Goal: Obtain resource: Obtain resource

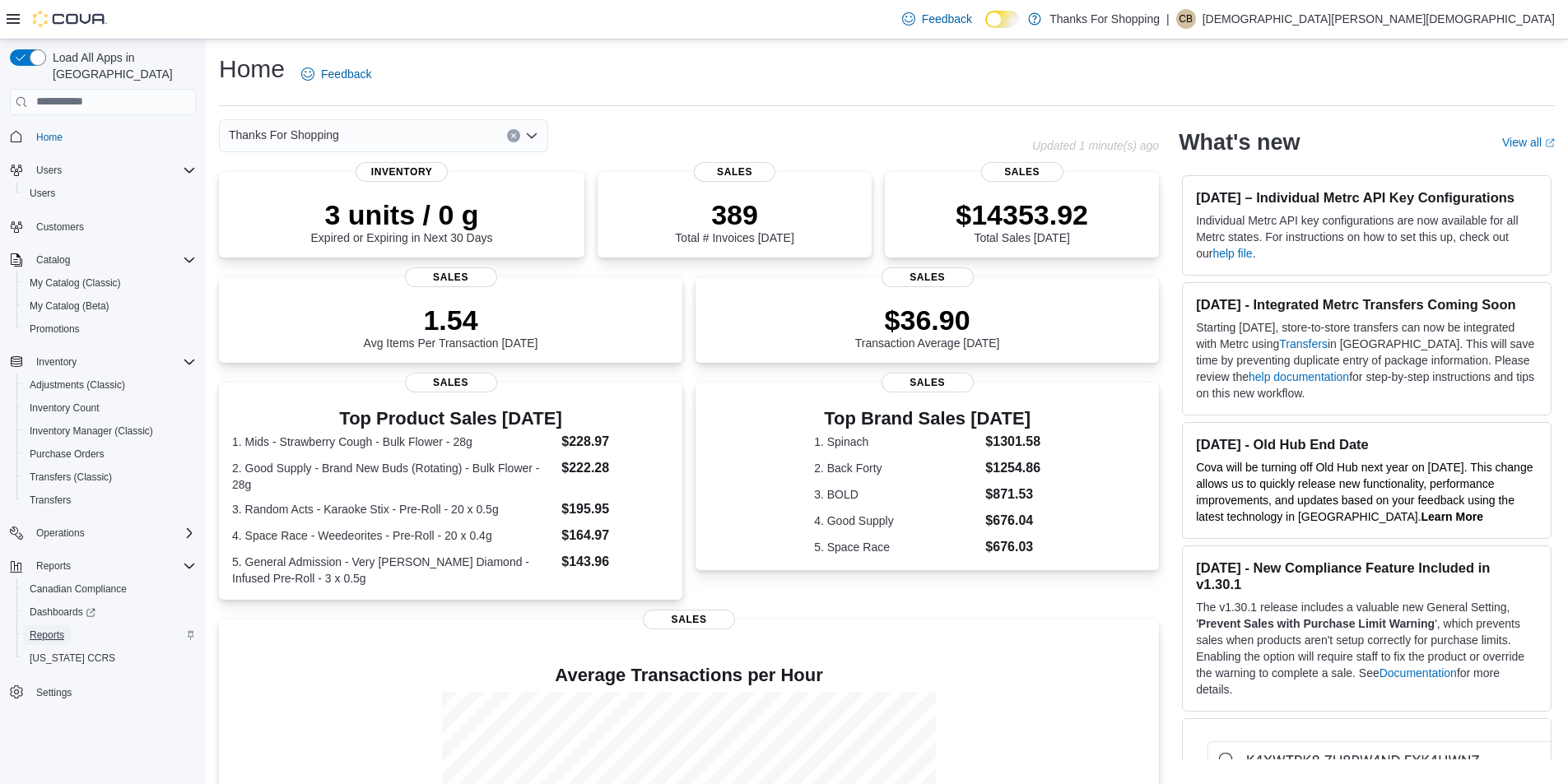
click at [27, 625] on link "Reports" at bounding box center [47, 635] width 48 height 20
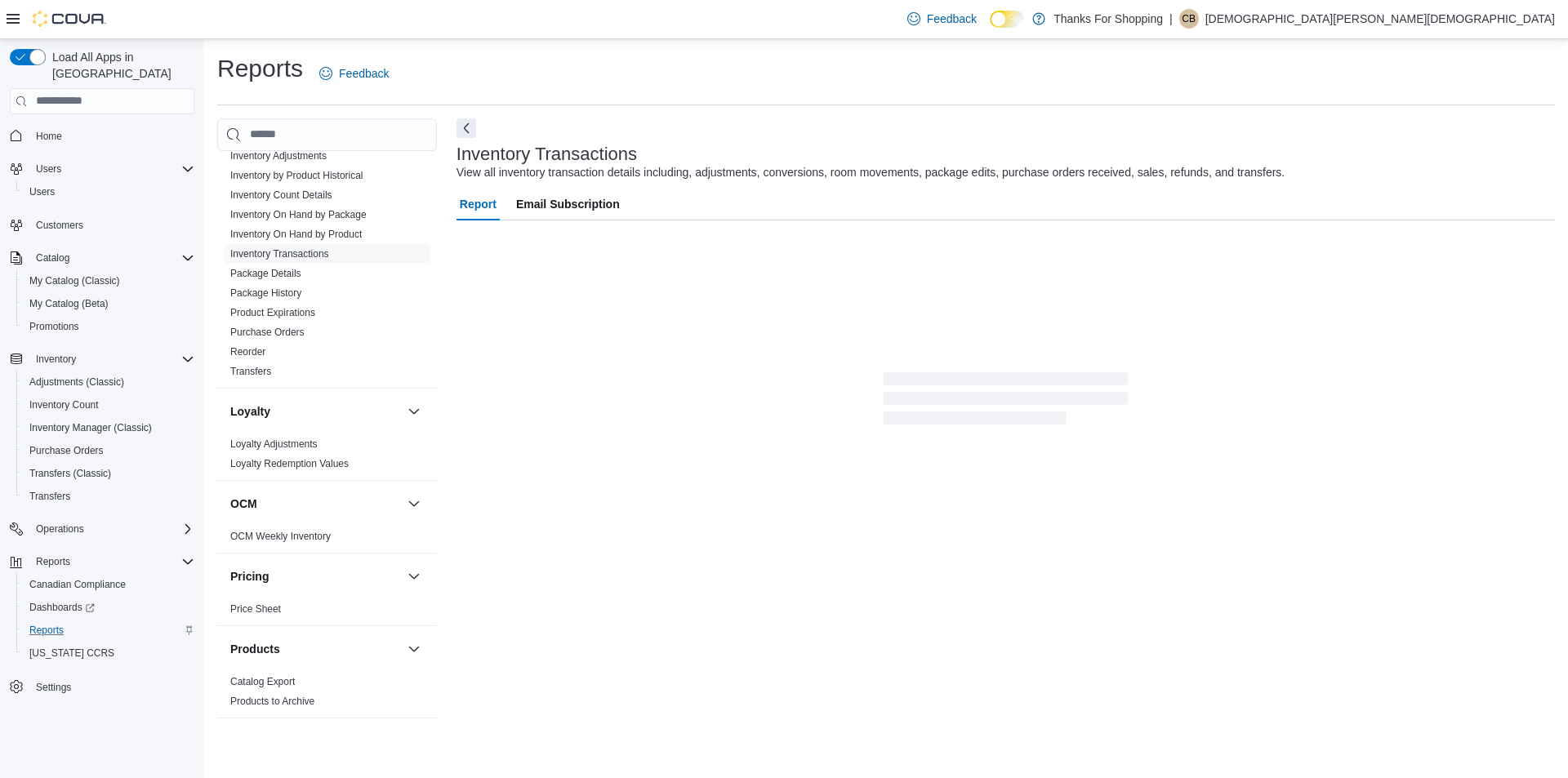
scroll to position [571, 0]
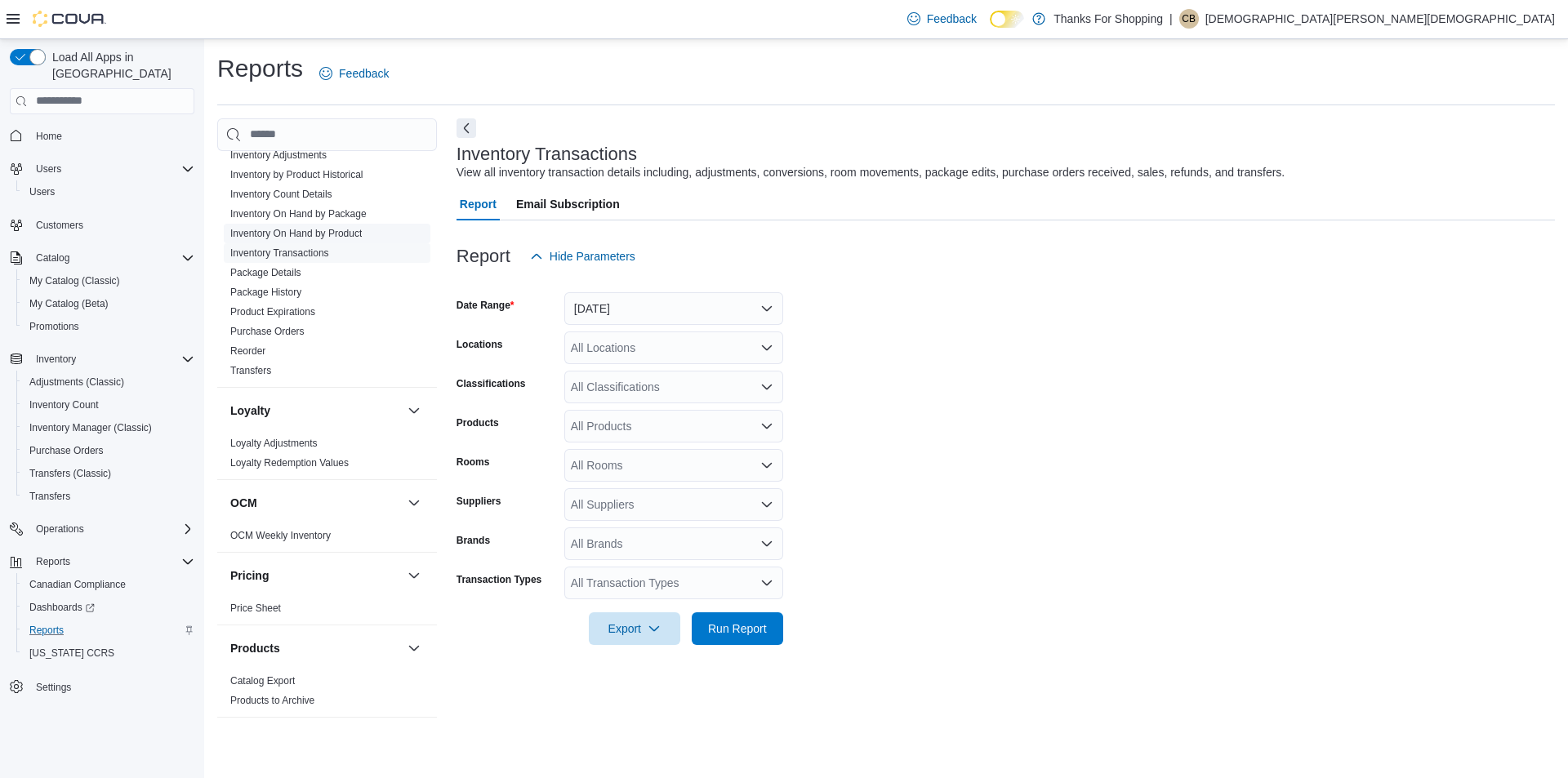
click at [343, 236] on link "Inventory On Hand by Product" at bounding box center [296, 233] width 132 height 12
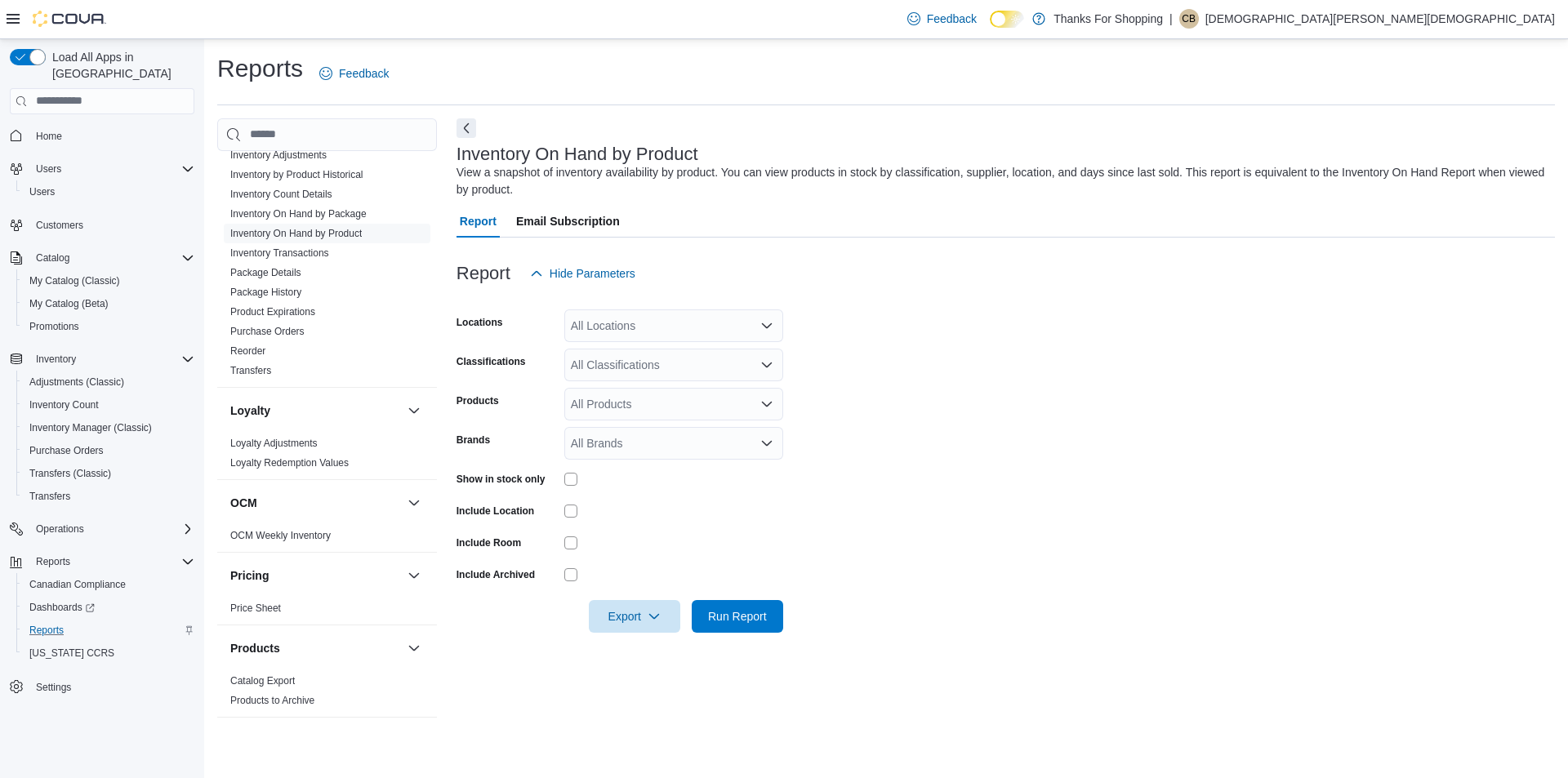
drag, startPoint x: 669, startPoint y: 300, endPoint x: 712, endPoint y: 310, distance: 44.1
click at [712, 310] on div "All Locations" at bounding box center [674, 325] width 219 height 33
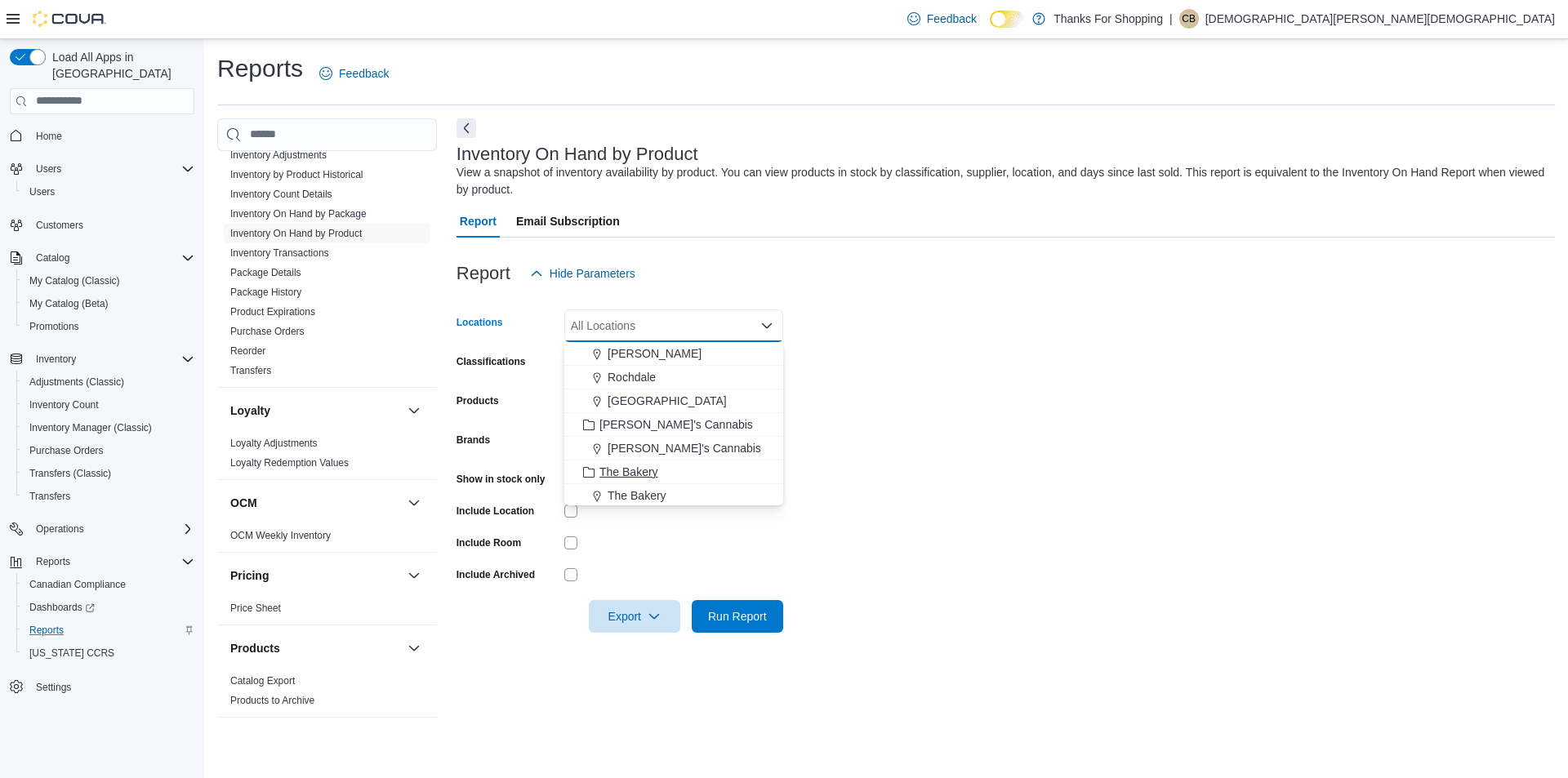
scroll to position [327, 0]
click at [648, 400] on span "Rochdale" at bounding box center [631, 405] width 48 height 16
click at [1038, 448] on form "Locations [GEOGRAPHIC_DATA] Combo box. Selected. [GEOGRAPHIC_DATA]. Press Backs…" at bounding box center [1006, 461] width 1098 height 343
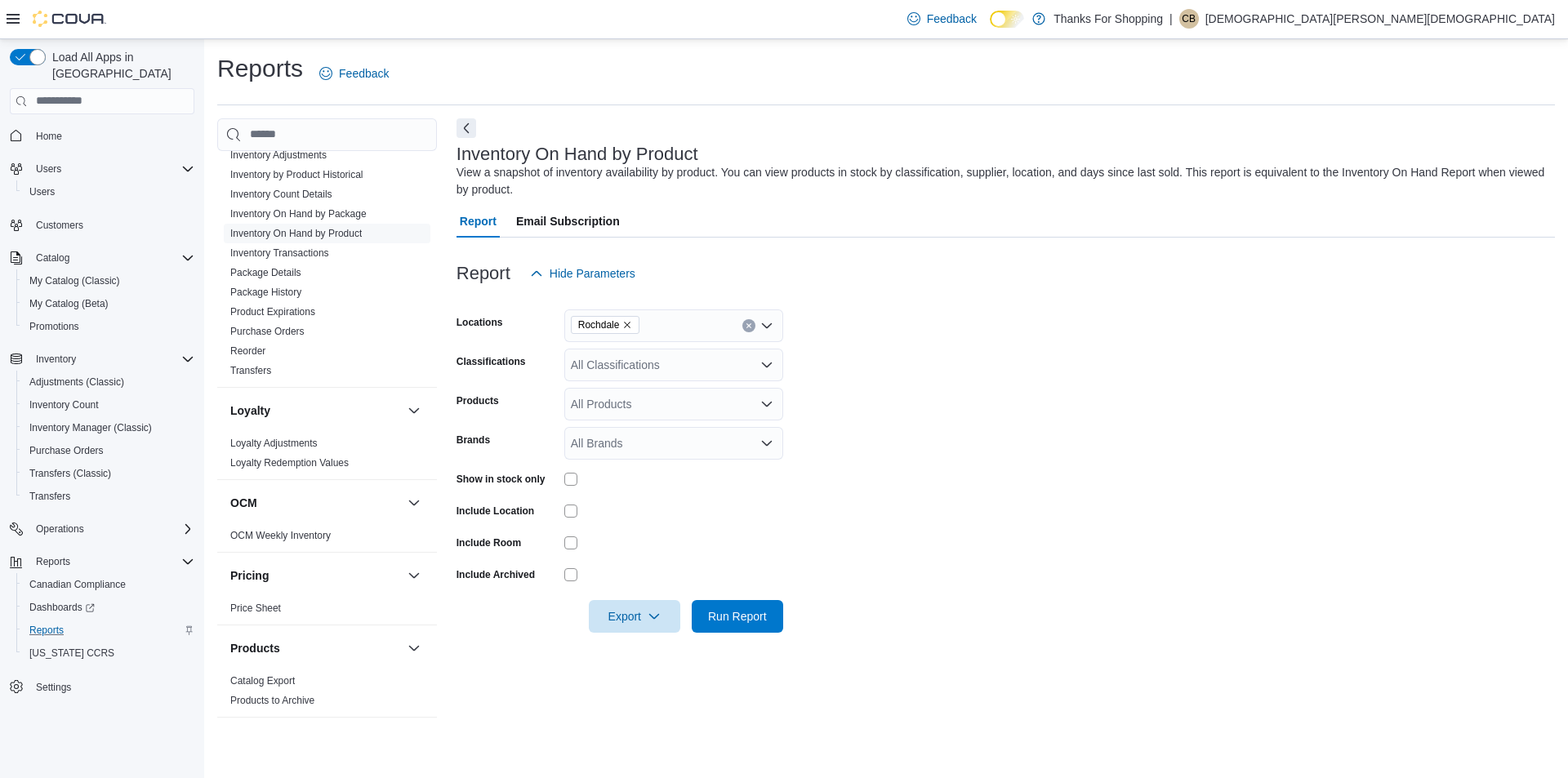
click at [699, 361] on div "All Classifications" at bounding box center [674, 365] width 219 height 33
click at [648, 432] on span "Beverages" at bounding box center [626, 423] width 55 height 16
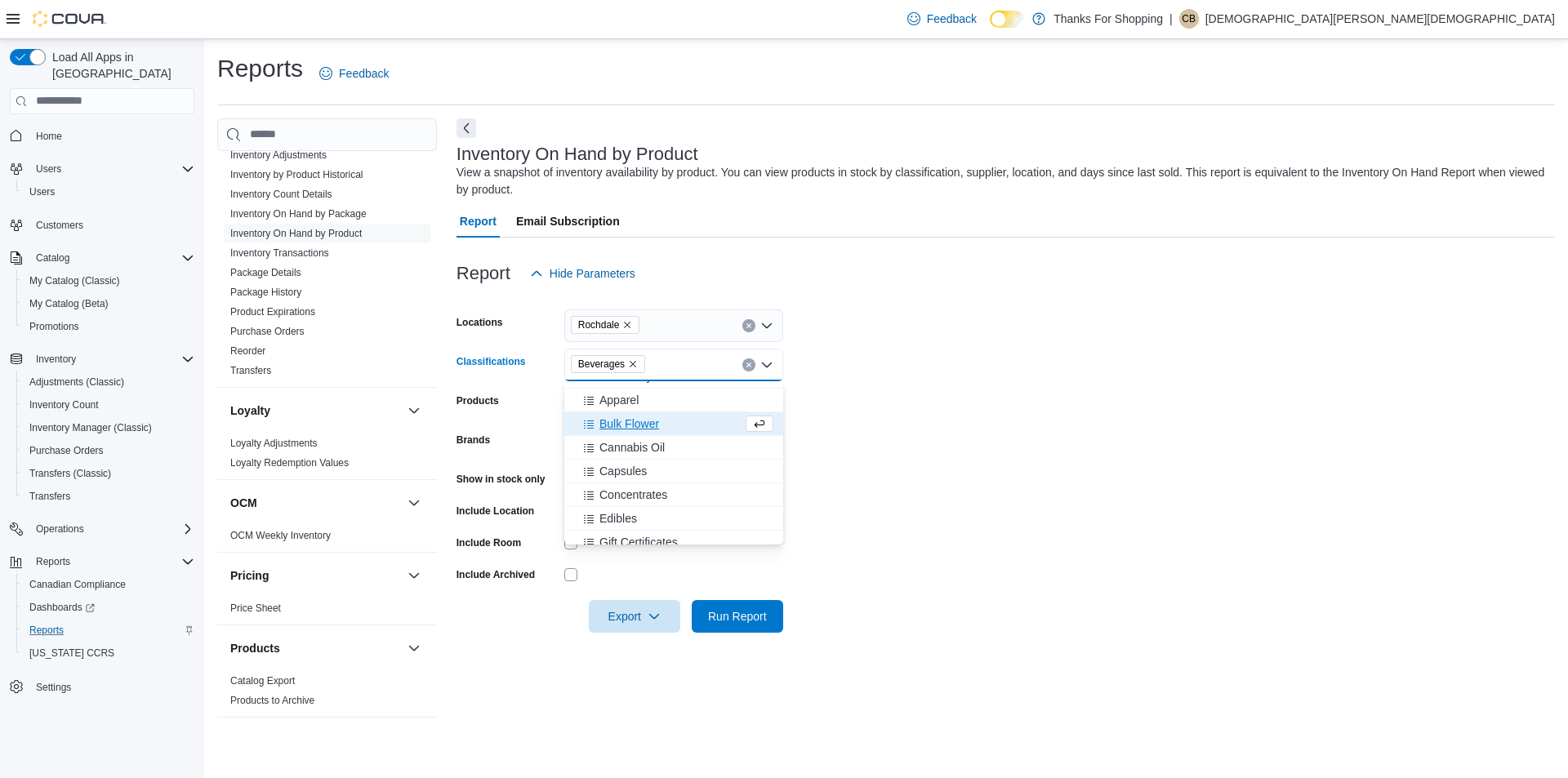
click at [1020, 539] on form "Locations [GEOGRAPHIC_DATA] Classifications Beverages Combo box. Selected. [GEO…" at bounding box center [1006, 461] width 1098 height 343
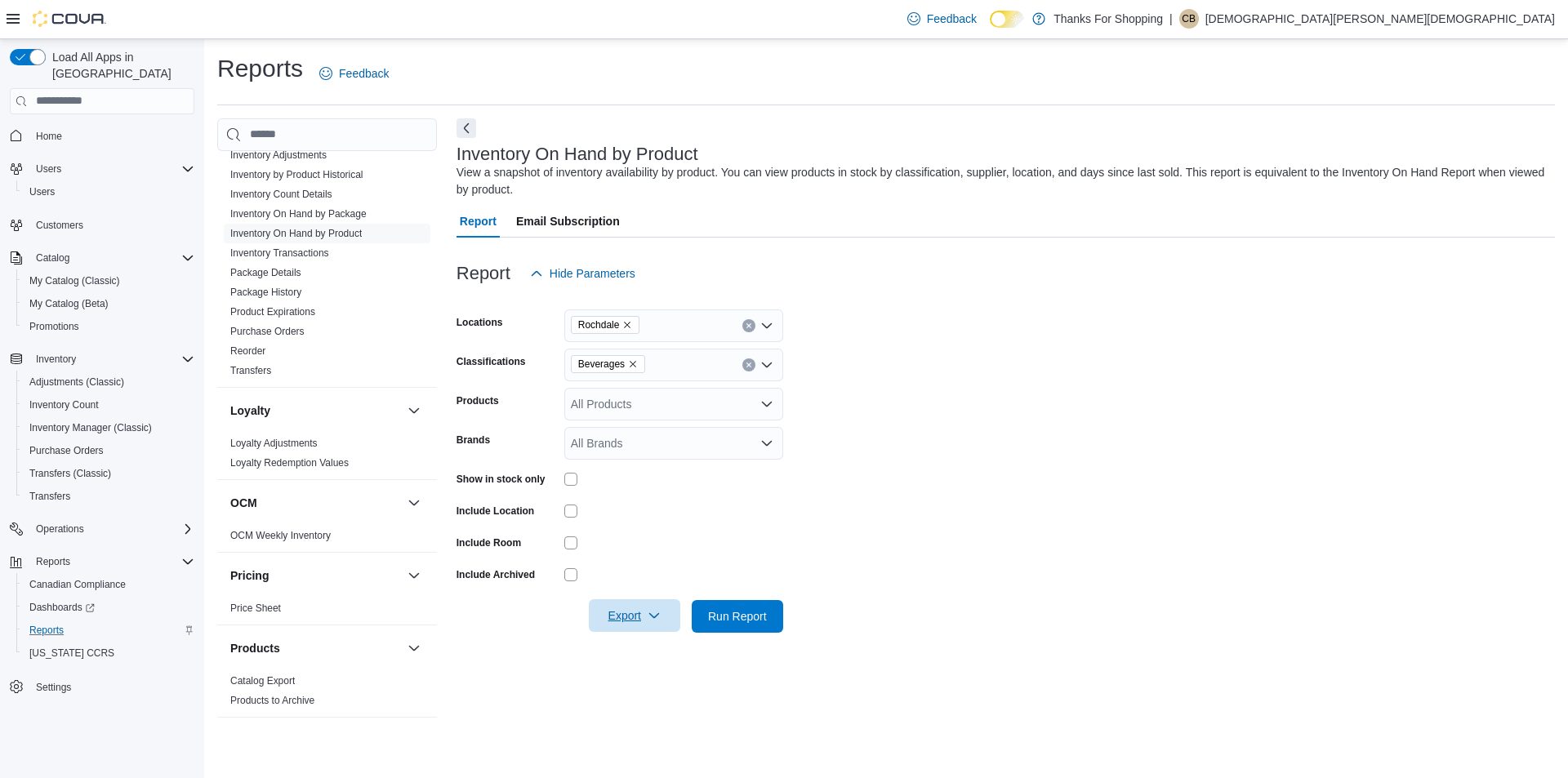
click at [633, 616] on span "Export" at bounding box center [634, 615] width 72 height 33
click at [641, 643] on span "Export to Excel" at bounding box center [636, 650] width 73 height 13
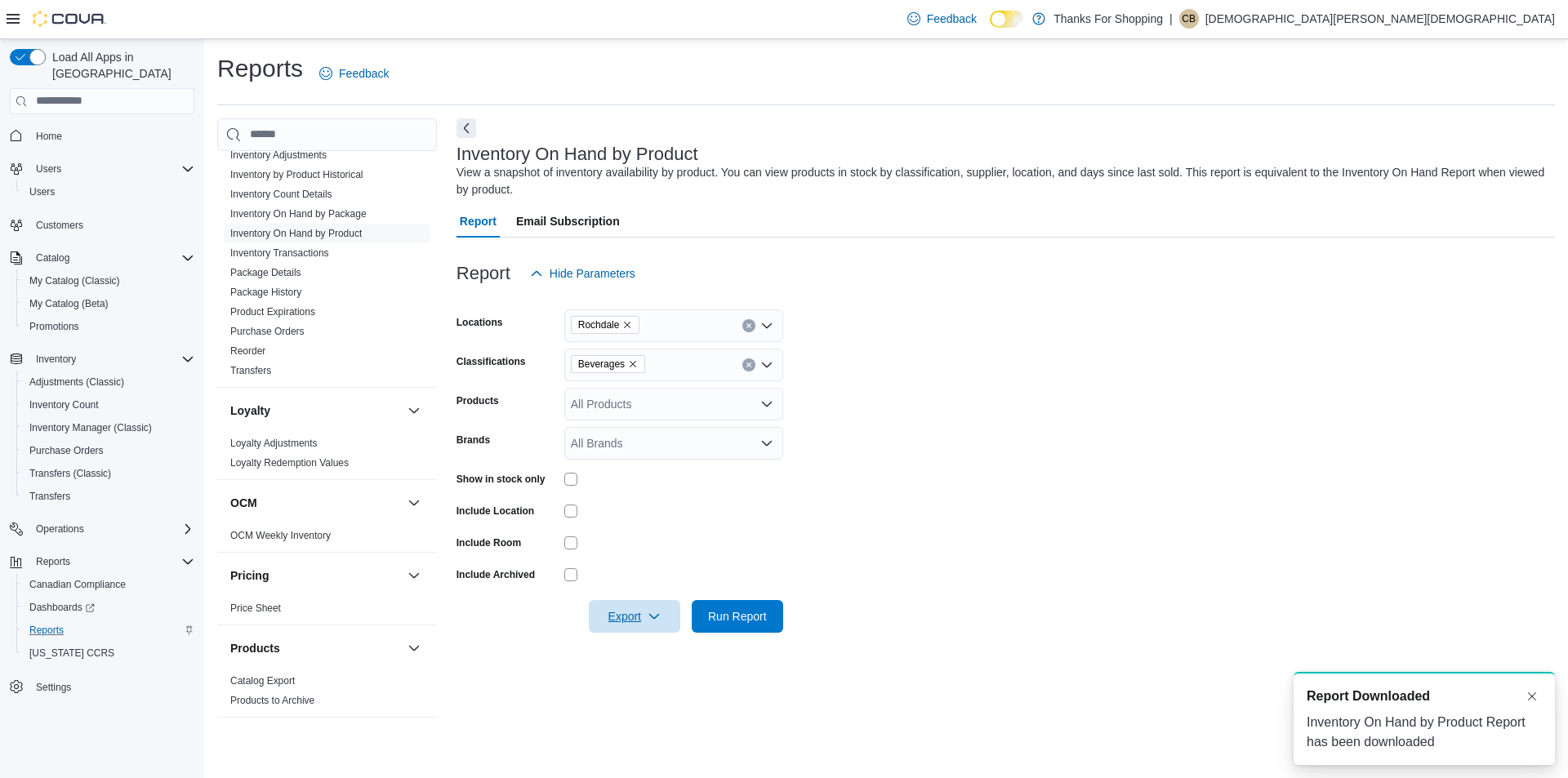
scroll to position [0, 0]
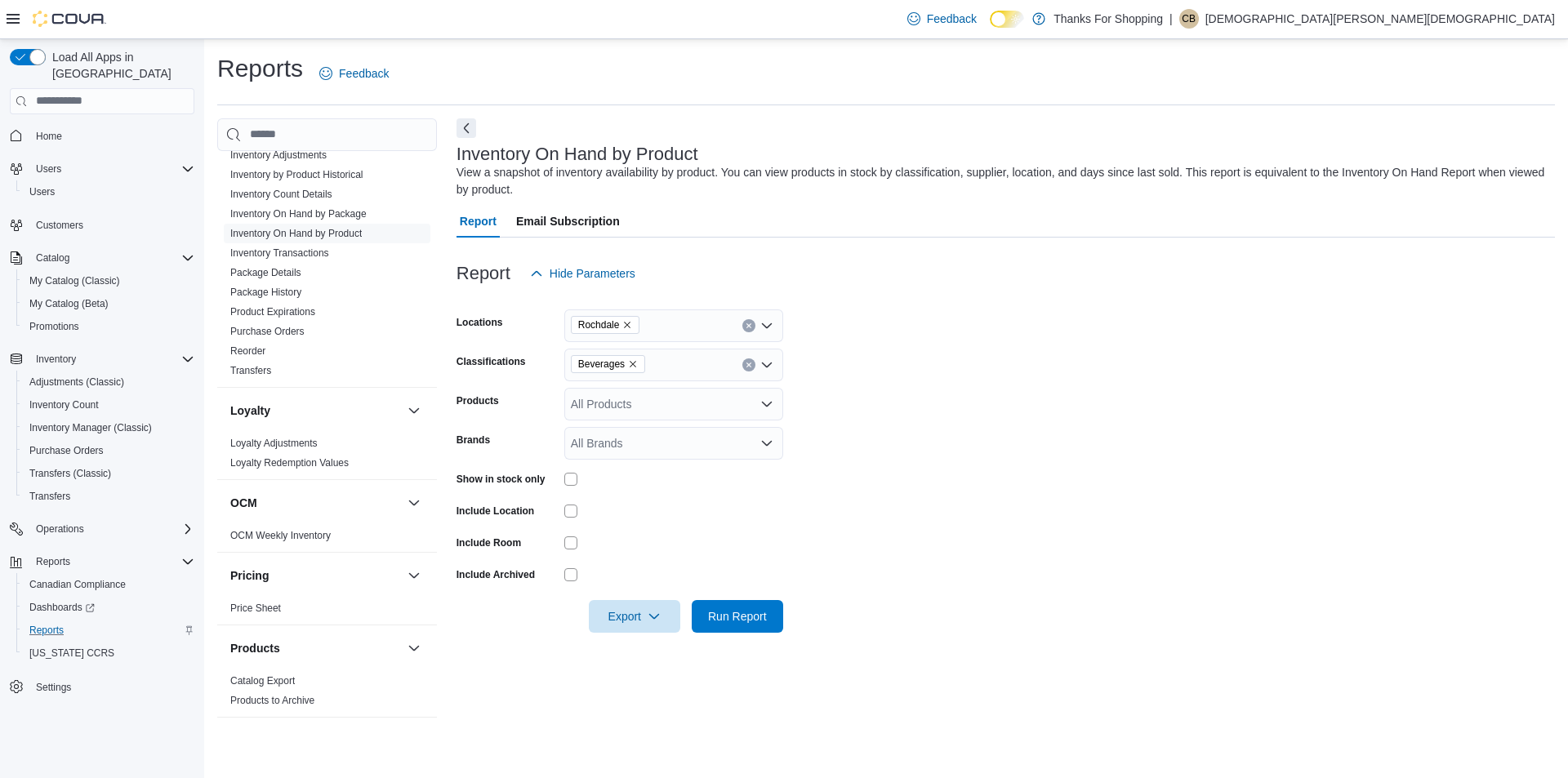
click at [632, 364] on icon "Remove Beverages from selection in this group" at bounding box center [633, 364] width 7 height 7
click at [657, 446] on span "Bulk Flower" at bounding box center [629, 447] width 60 height 16
drag, startPoint x: 937, startPoint y: 475, endPoint x: 929, endPoint y: 484, distance: 12.0
click at [938, 476] on form "Locations [GEOGRAPHIC_DATA] Classifications Bulk Flower Combo box. Selected. Bu…" at bounding box center [1006, 461] width 1098 height 343
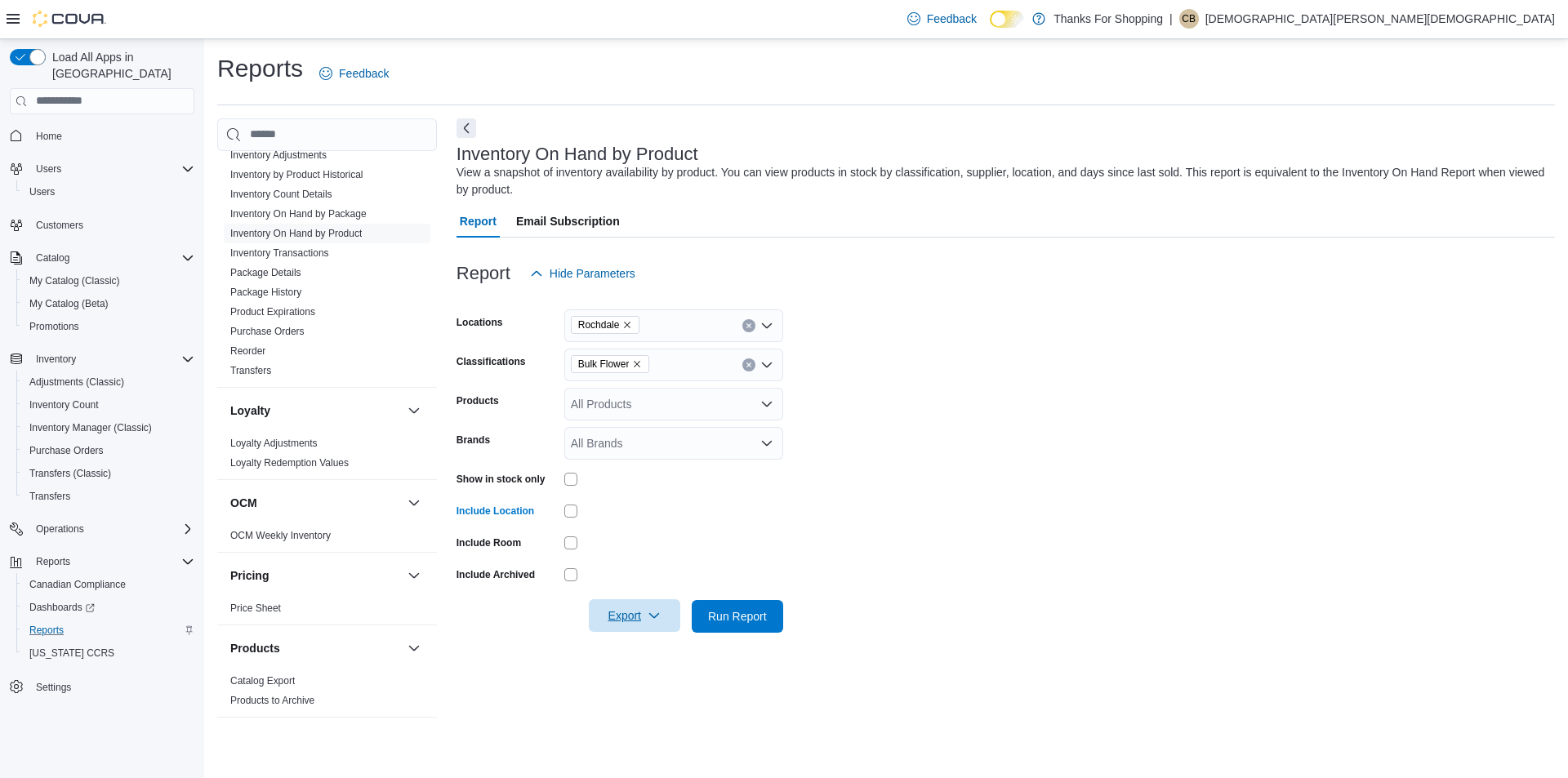
click at [662, 622] on span "Export" at bounding box center [634, 615] width 72 height 33
click at [659, 651] on span "Export to Excel" at bounding box center [636, 650] width 73 height 13
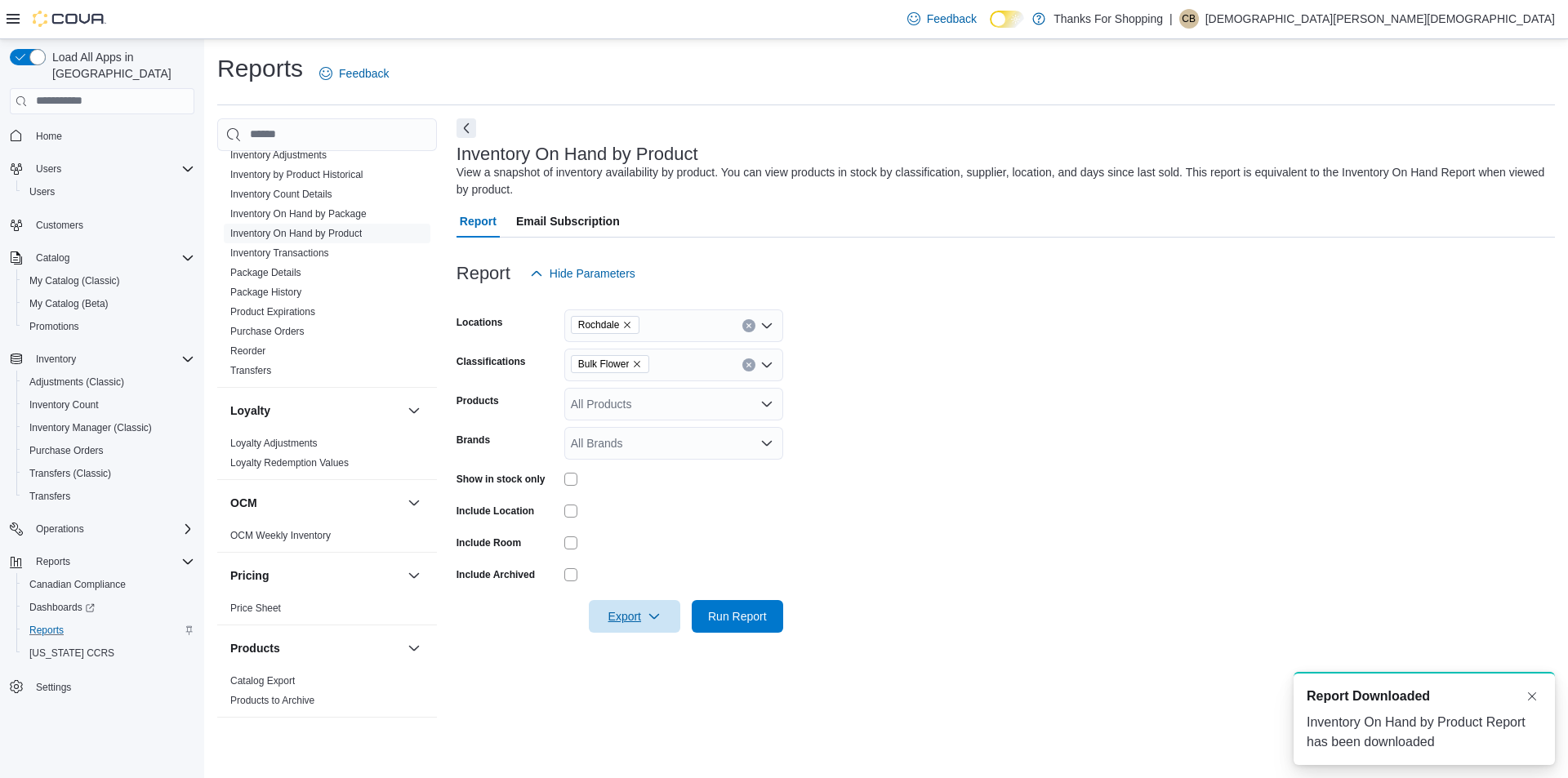
scroll to position [0, 0]
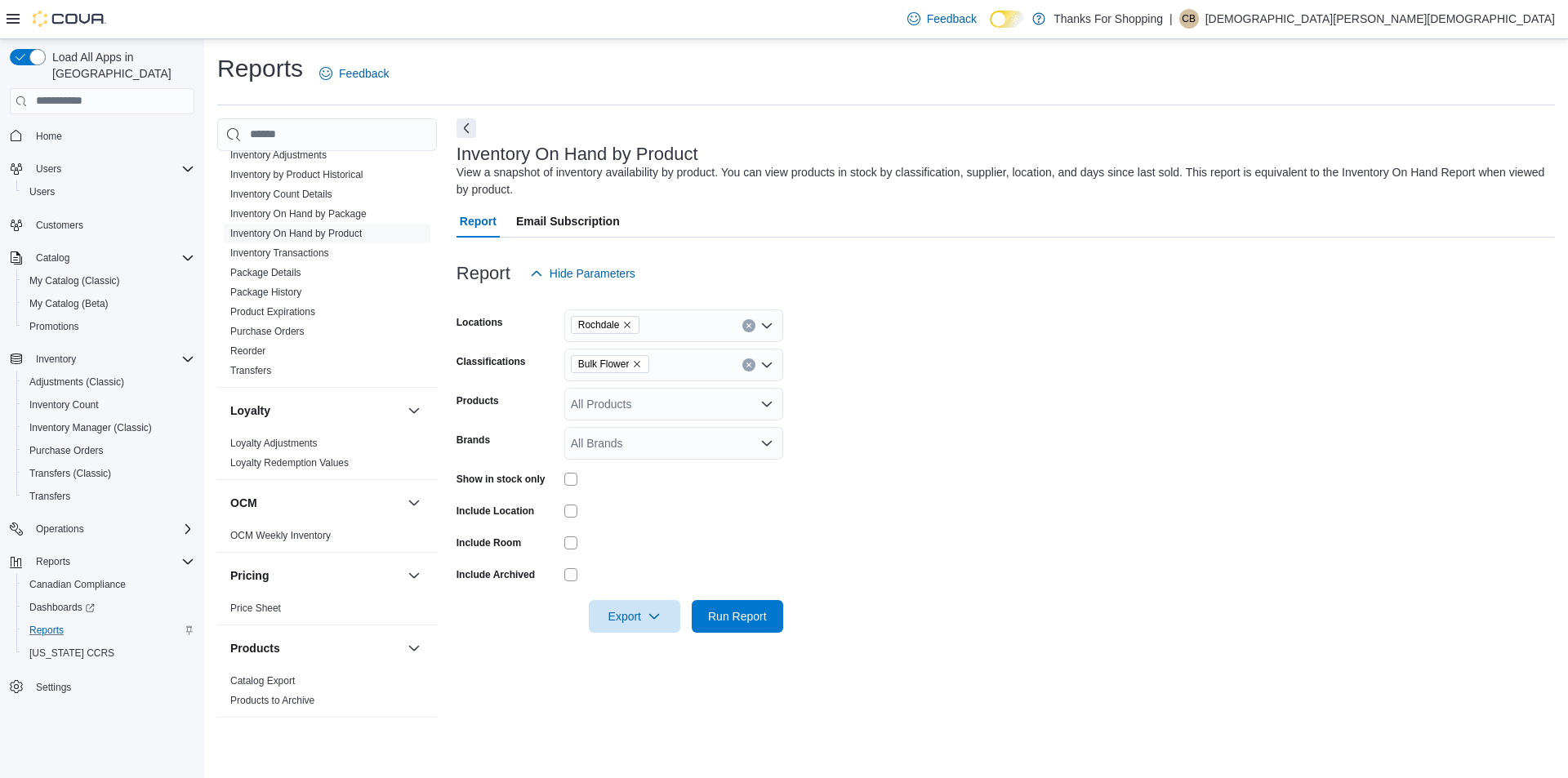
click at [638, 362] on icon "Remove Bulk Flower from selection in this group" at bounding box center [637, 364] width 10 height 10
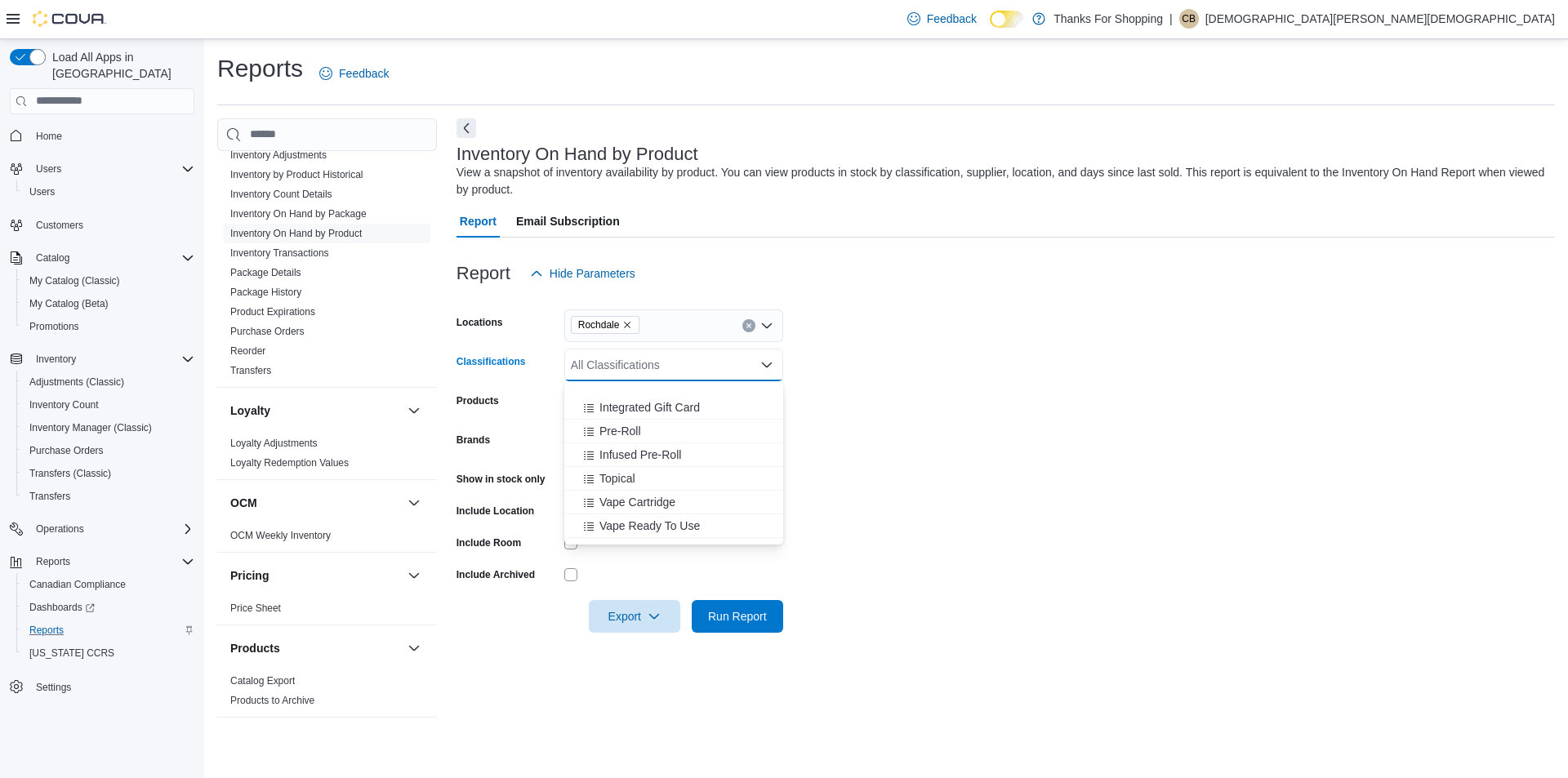
scroll to position [735, 0]
click at [699, 389] on div "Pre-Roll" at bounding box center [674, 391] width 199 height 16
click at [661, 622] on span "Export" at bounding box center [634, 615] width 72 height 33
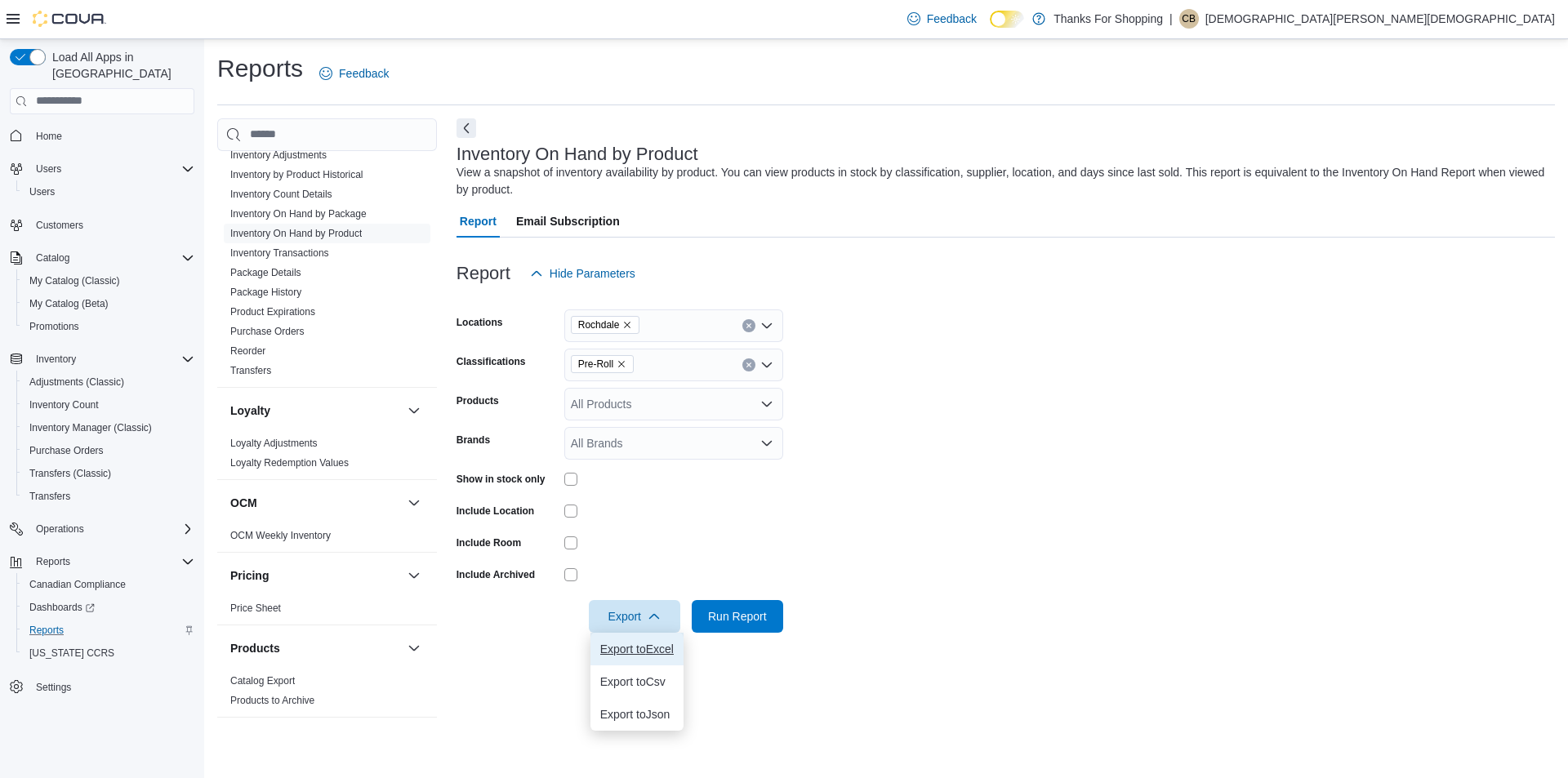
click at [650, 651] on span "Export to Excel" at bounding box center [636, 650] width 73 height 13
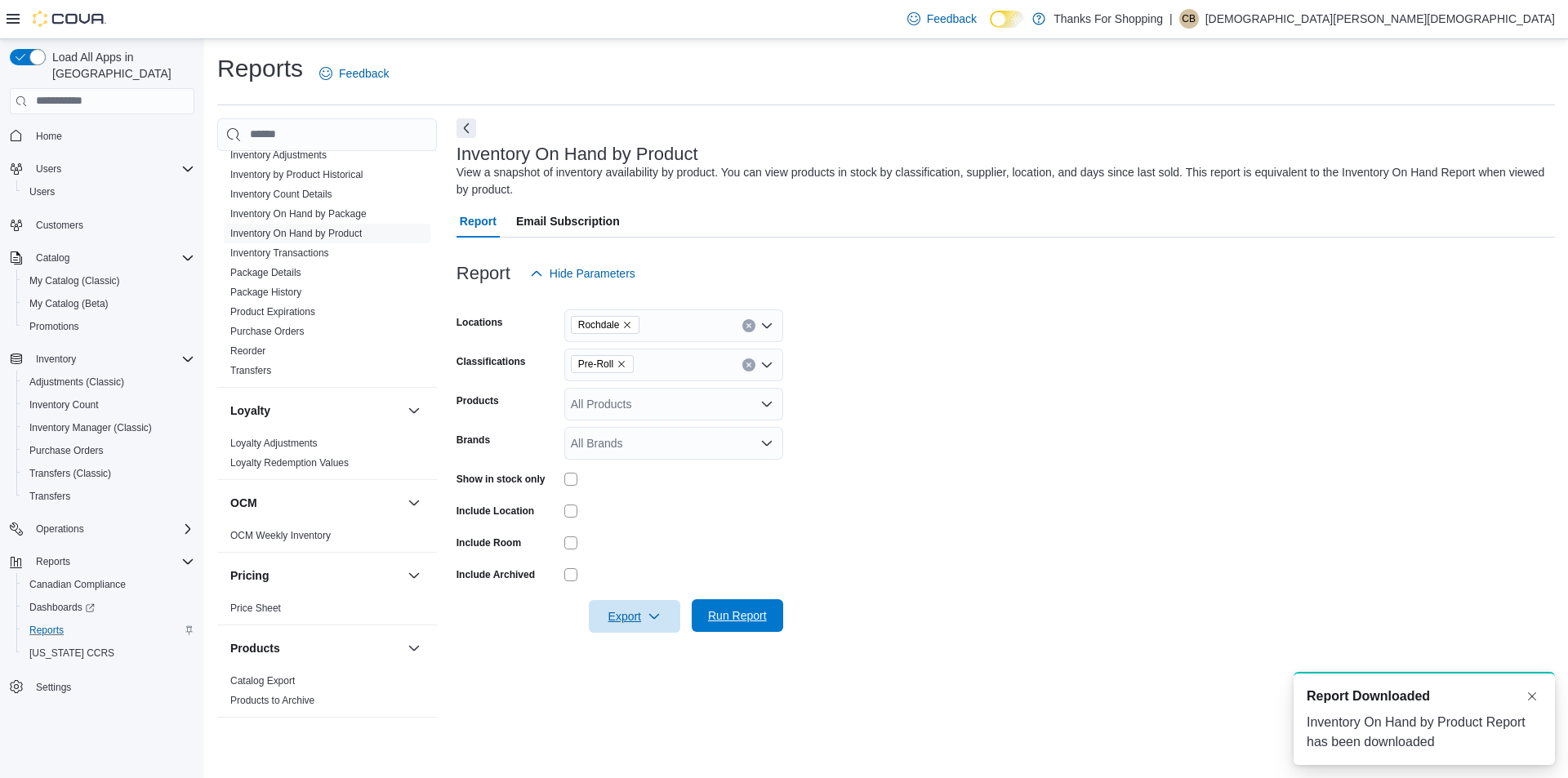
scroll to position [0, 0]
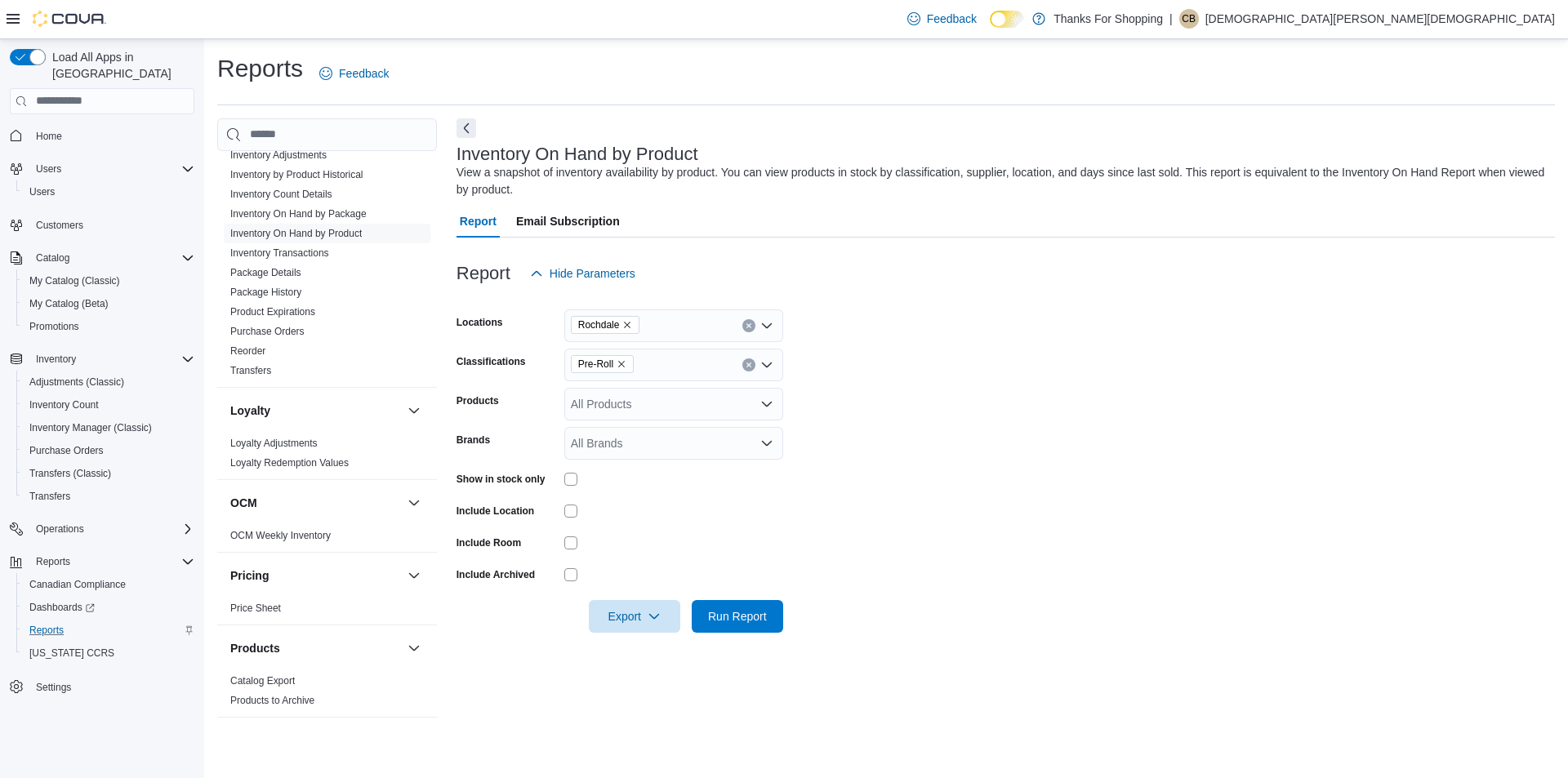
click at [620, 363] on icon "Remove Pre-Roll from selection in this group" at bounding box center [621, 364] width 10 height 10
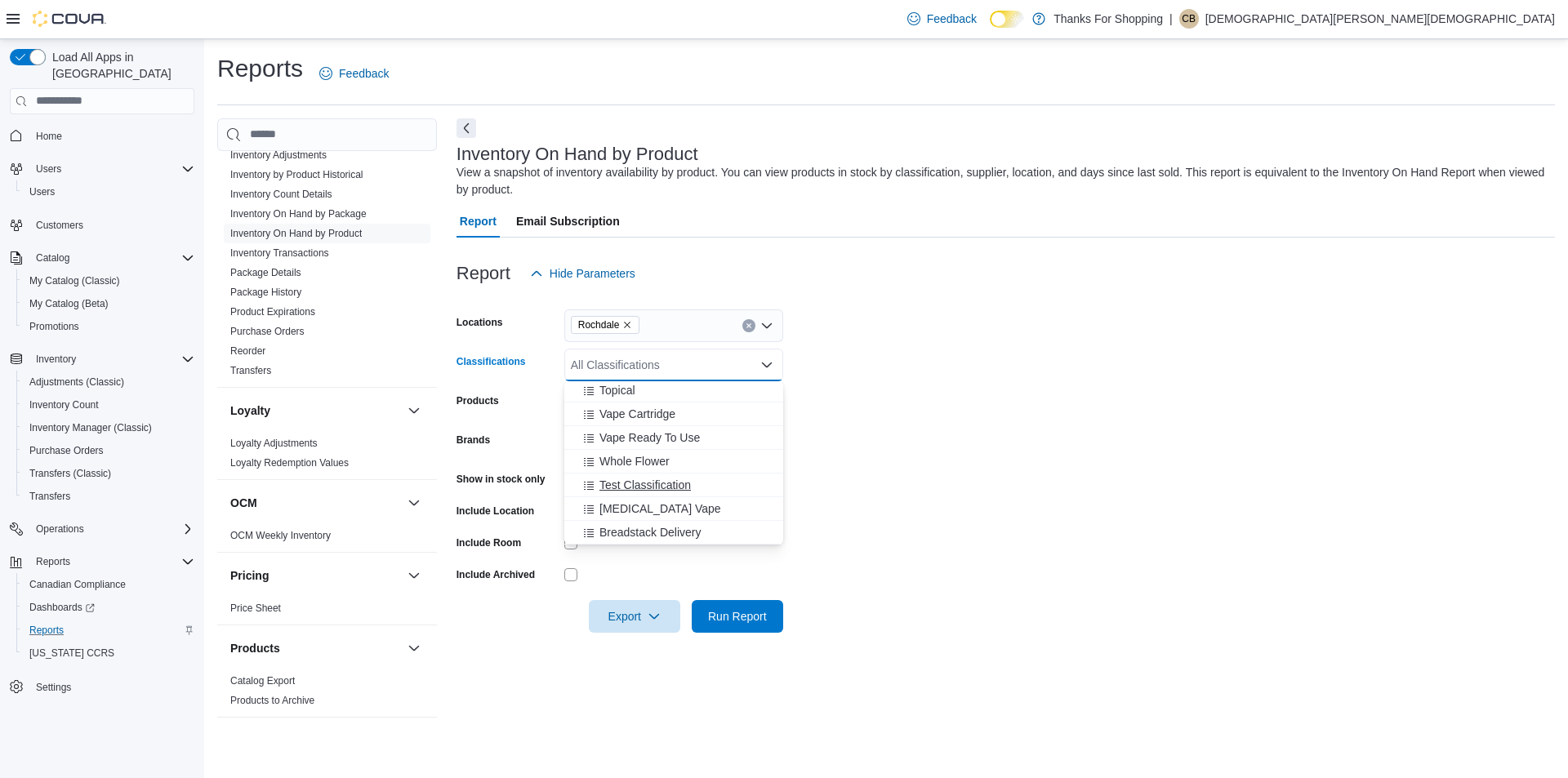
scroll to position [702, 0]
click at [679, 447] on span "Infused Pre-Roll" at bounding box center [640, 448] width 82 height 16
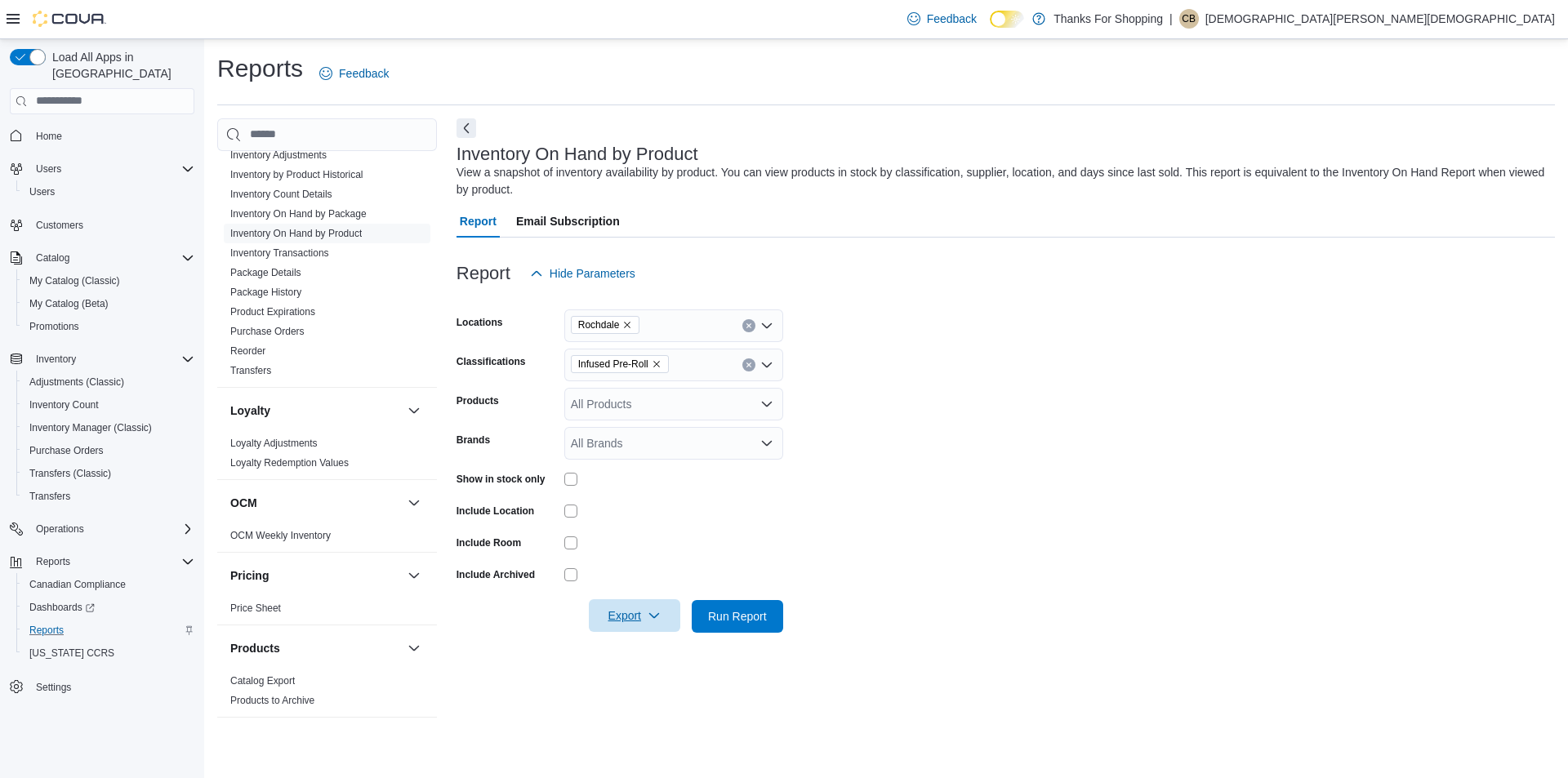
click at [657, 609] on span "Export" at bounding box center [634, 615] width 72 height 33
click at [656, 644] on span "Export to Excel" at bounding box center [636, 650] width 73 height 13
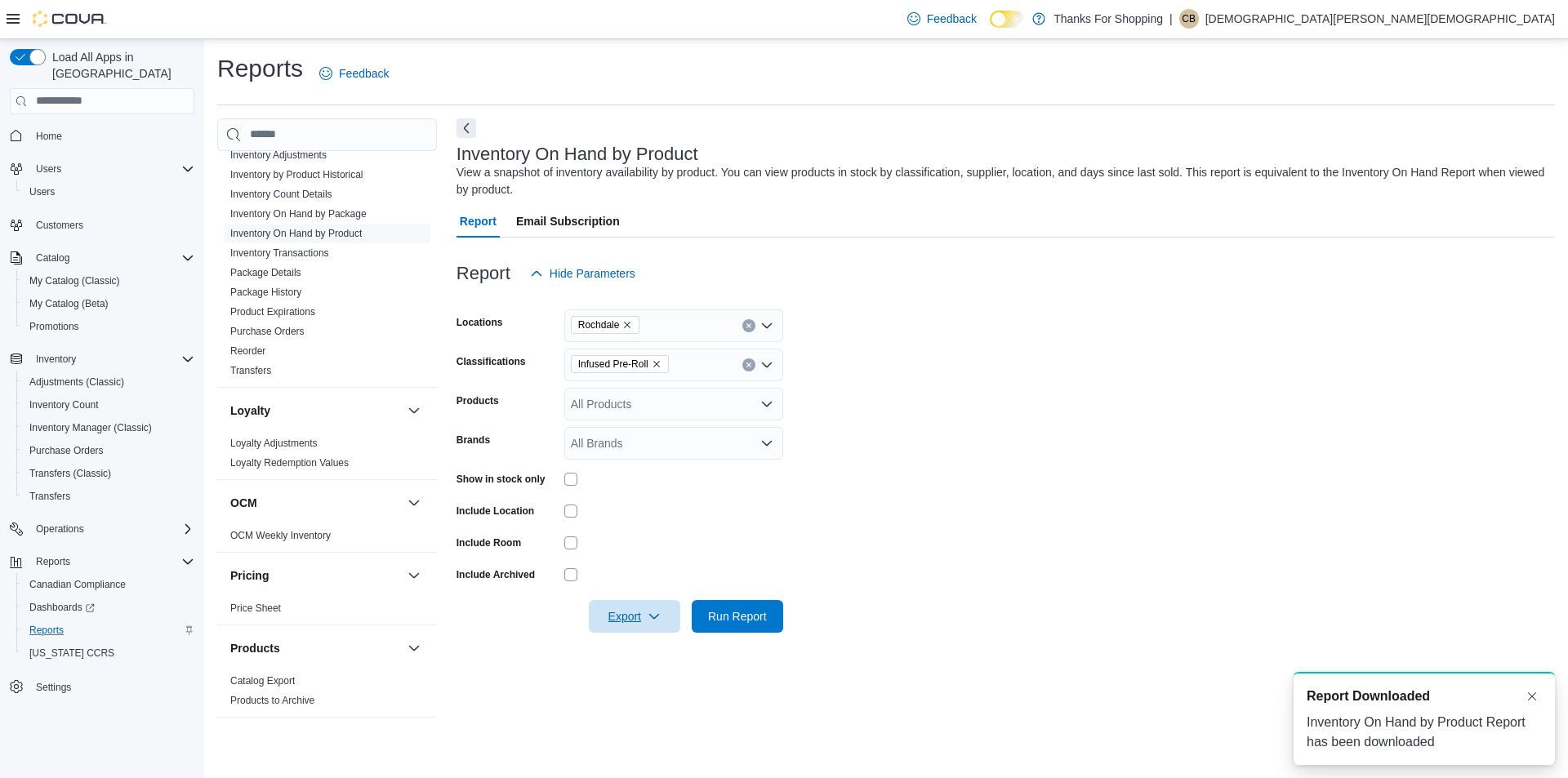
scroll to position [0, 0]
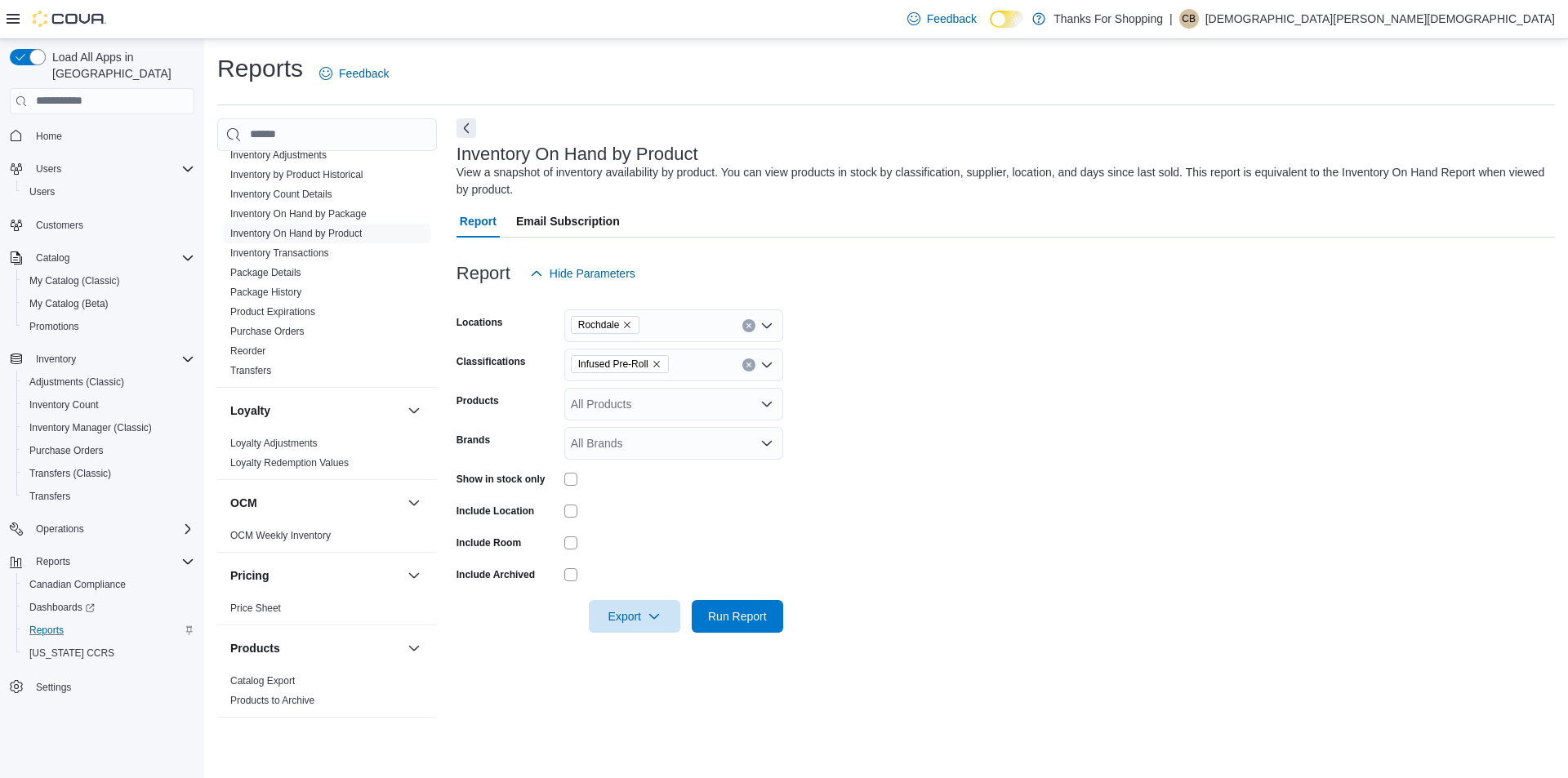
click at [653, 360] on icon "Remove Infused Pre-Roll from selection in this group" at bounding box center [657, 364] width 10 height 10
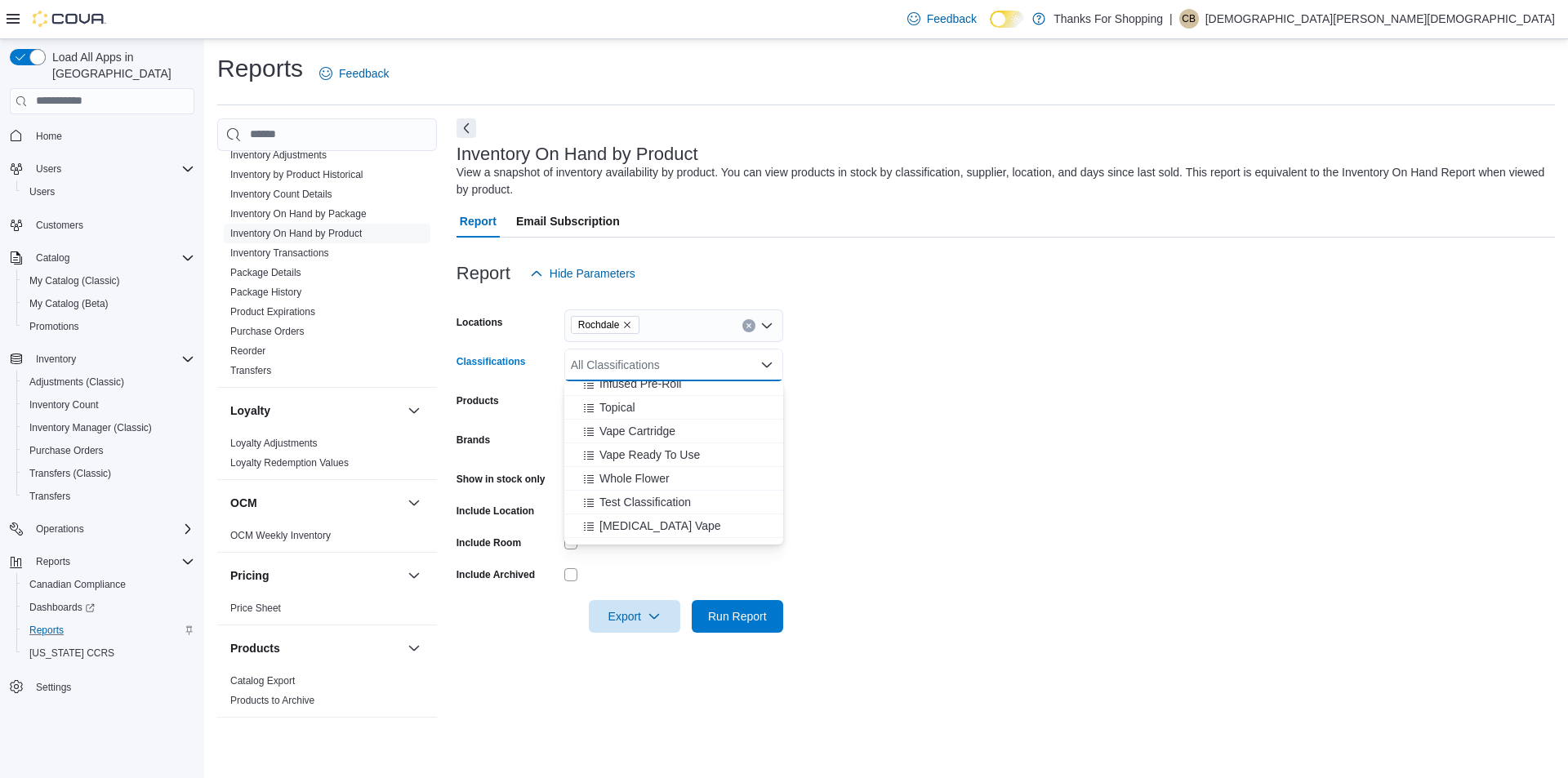
scroll to position [784, 0]
click at [695, 419] on div "Vape Cartridge" at bounding box center [674, 414] width 199 height 16
click at [634, 616] on span "Export" at bounding box center [634, 615] width 72 height 33
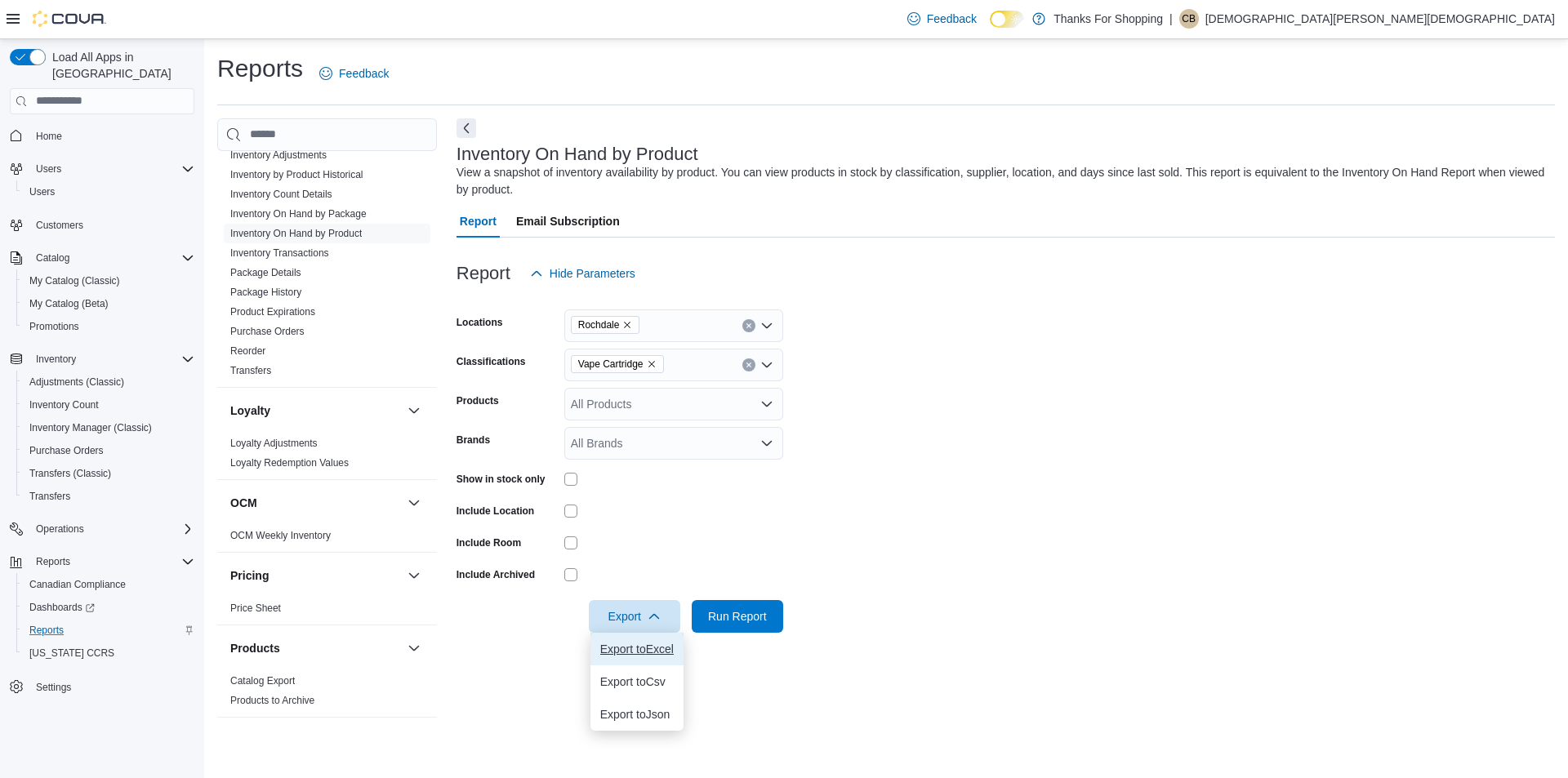
click at [653, 644] on span "Export to Excel" at bounding box center [636, 650] width 73 height 13
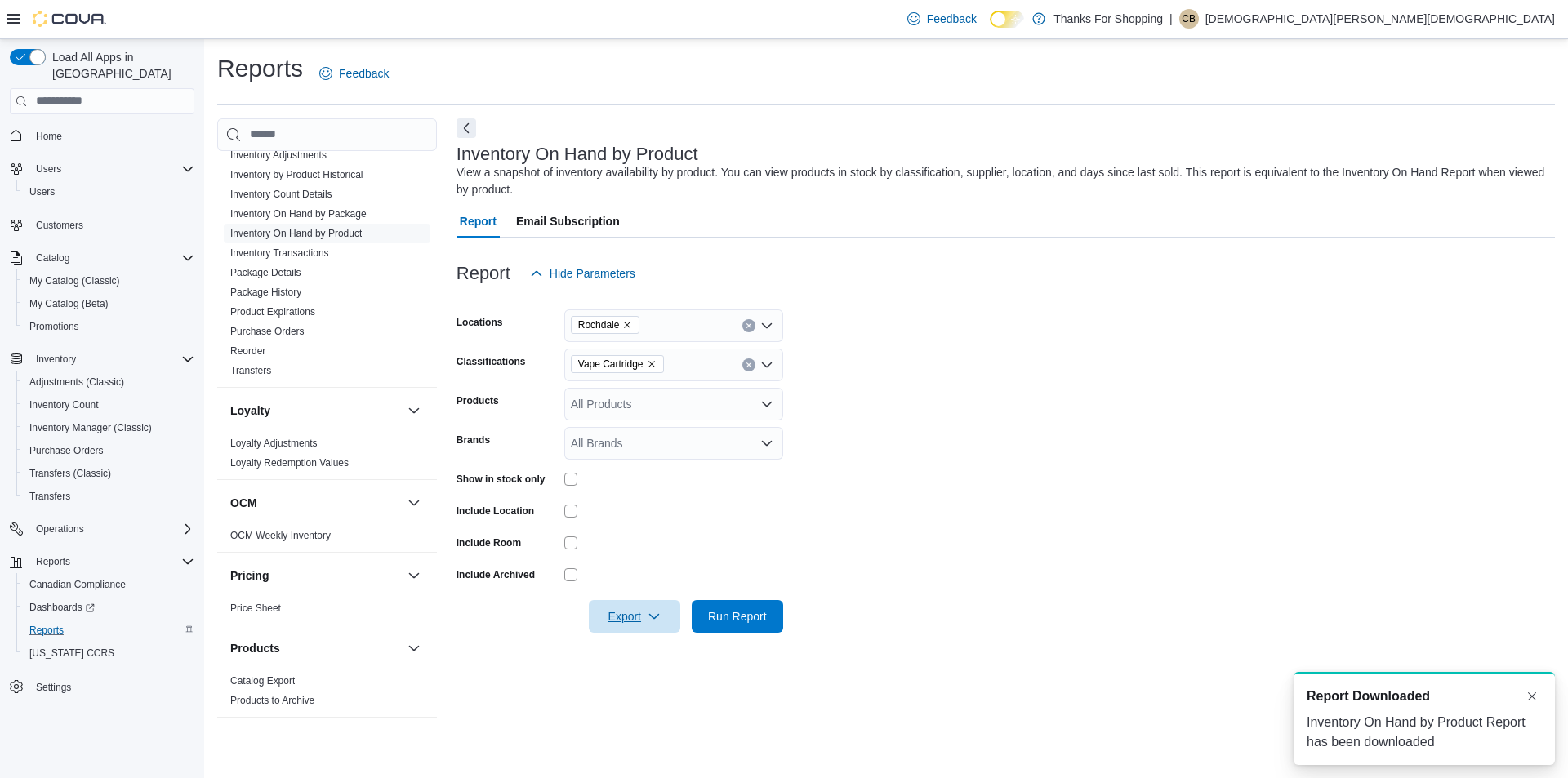
scroll to position [0, 0]
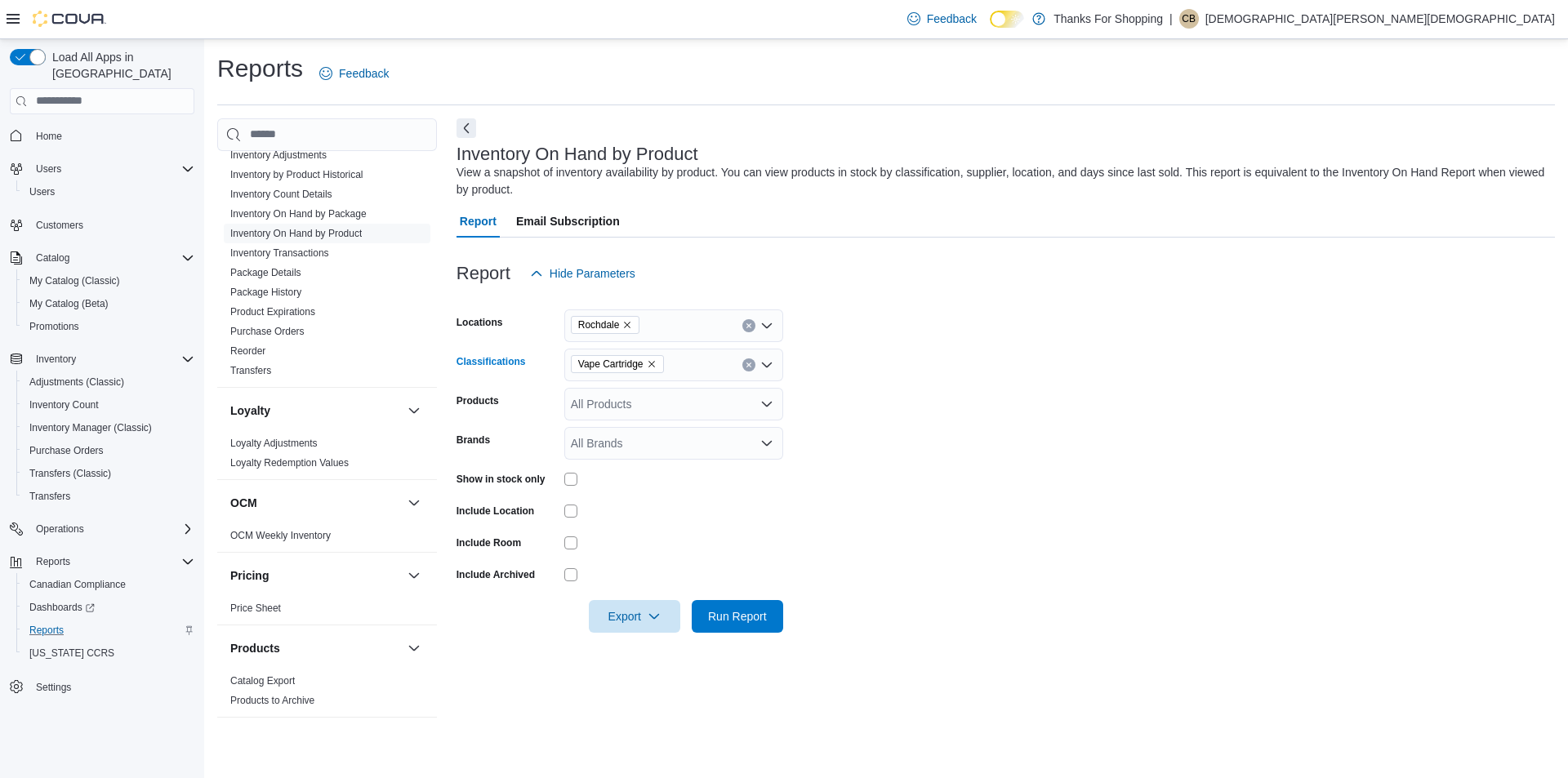
click at [650, 366] on icon "Remove Vape Cartridge from selection in this group" at bounding box center [652, 364] width 10 height 10
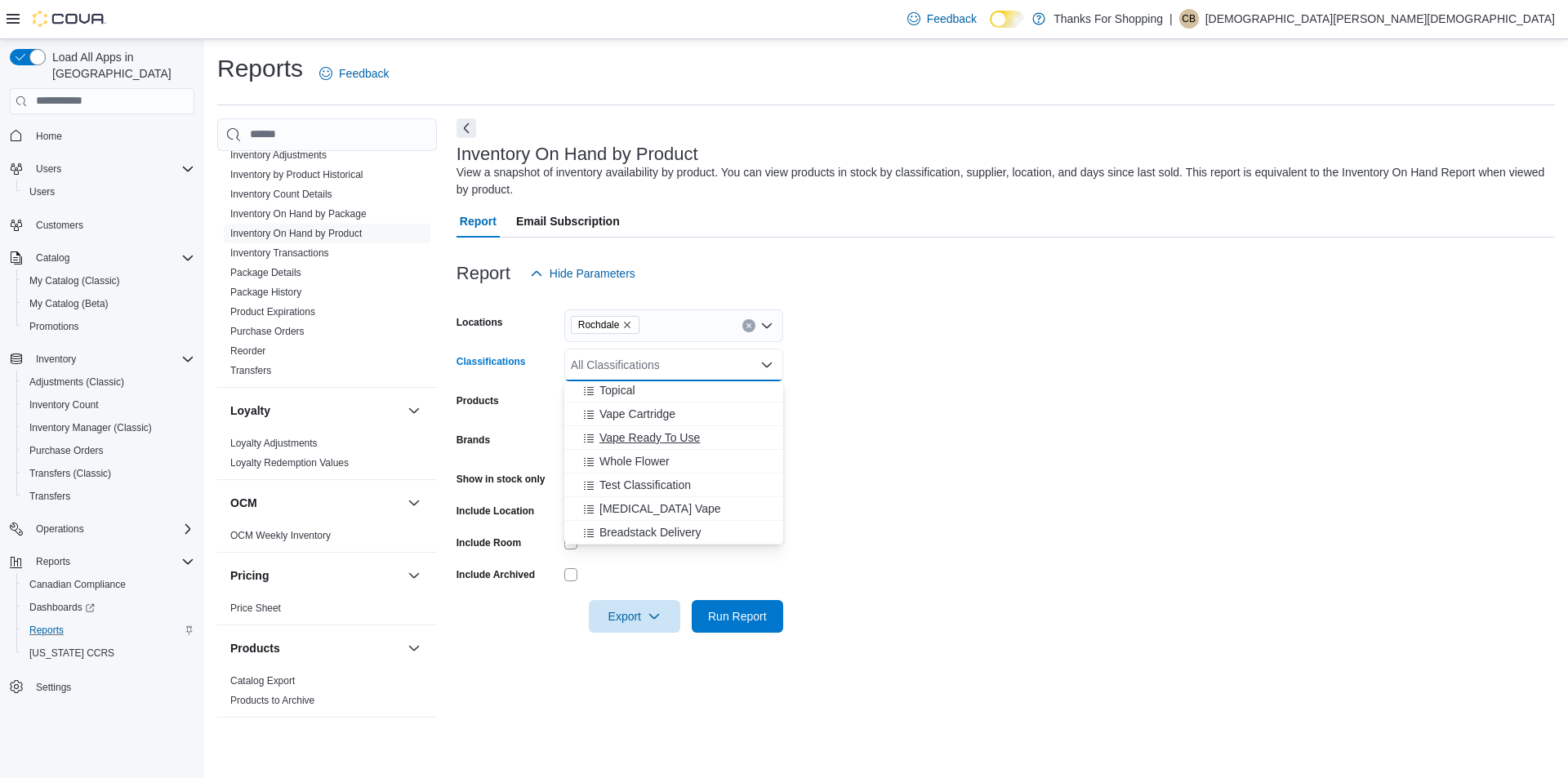
click at [686, 437] on span "Vape Ready To Use" at bounding box center [649, 437] width 100 height 16
click at [910, 496] on form "Locations [GEOGRAPHIC_DATA] Classifications Vape Ready To Use Combo box. Select…" at bounding box center [1006, 461] width 1098 height 343
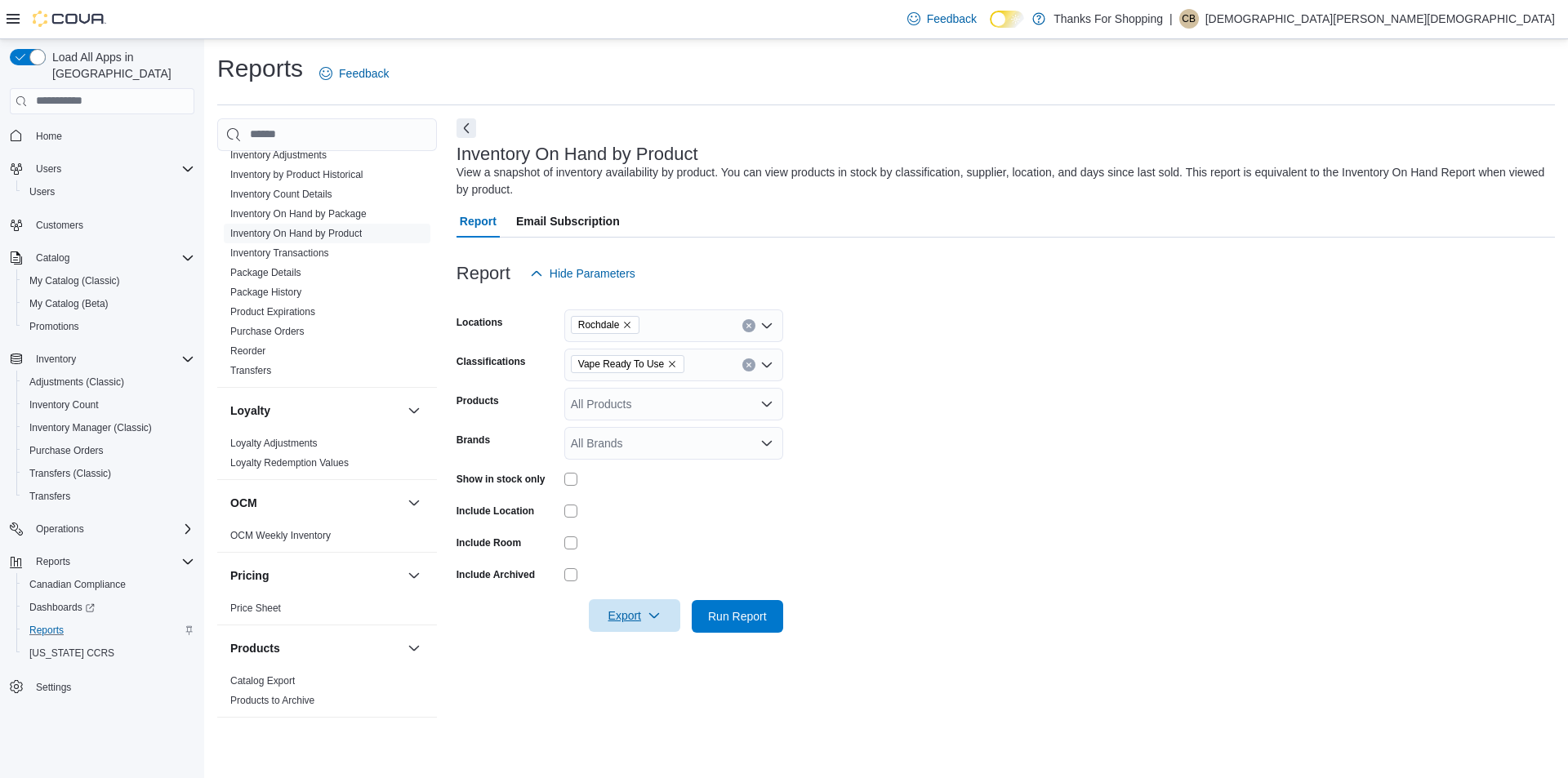
click at [624, 614] on span "Export" at bounding box center [634, 615] width 72 height 33
click at [636, 637] on button "Export to Excel" at bounding box center [636, 649] width 93 height 33
click at [671, 362] on icon "Remove Vape Ready To Use from selection in this group" at bounding box center [673, 364] width 7 height 7
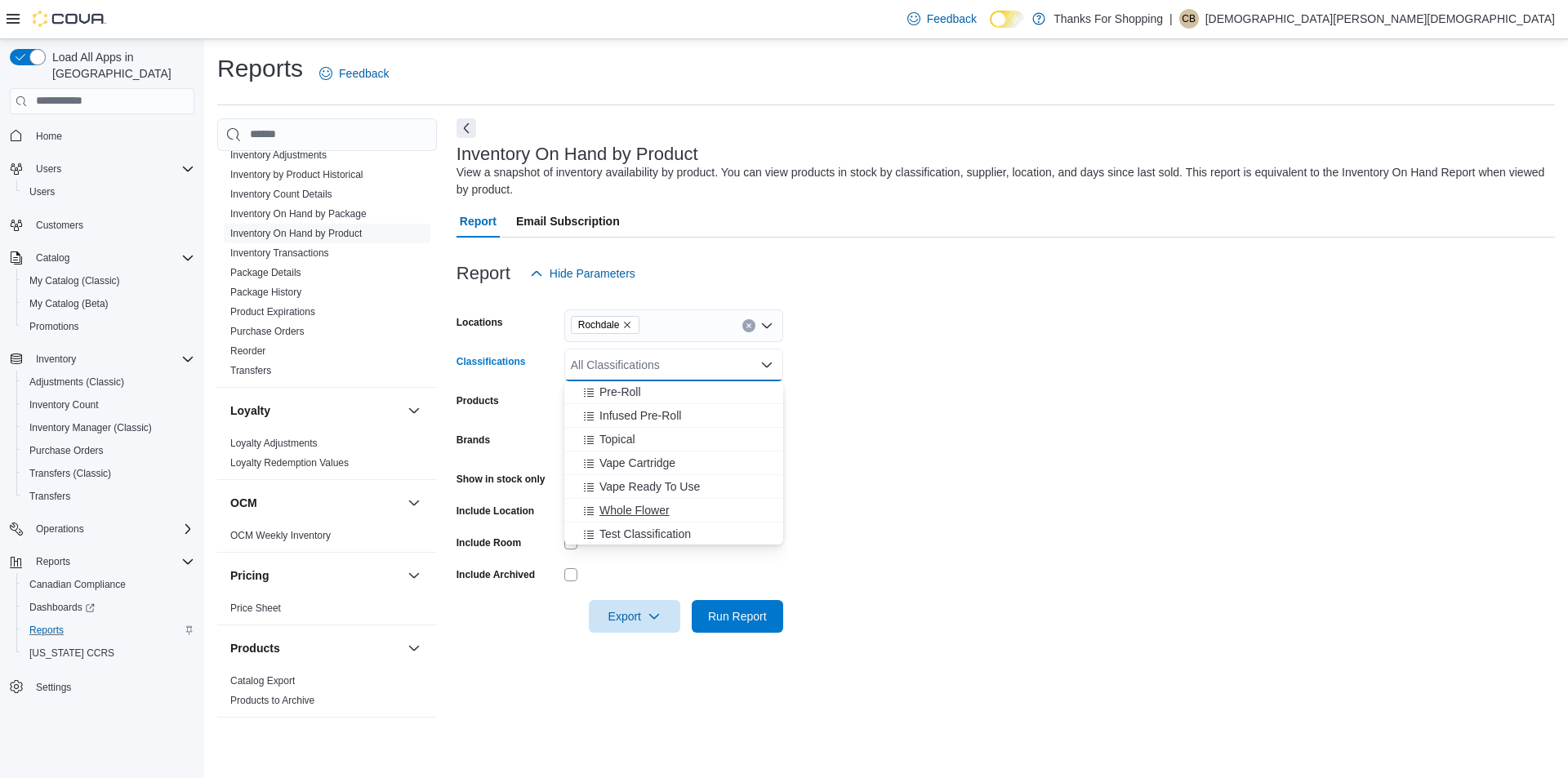
click at [666, 511] on span "Whole Flower" at bounding box center [634, 510] width 70 height 16
click at [881, 526] on form "Locations [GEOGRAPHIC_DATA] Classifications Whole Flower Combo box. Selected. W…" at bounding box center [1006, 461] width 1098 height 343
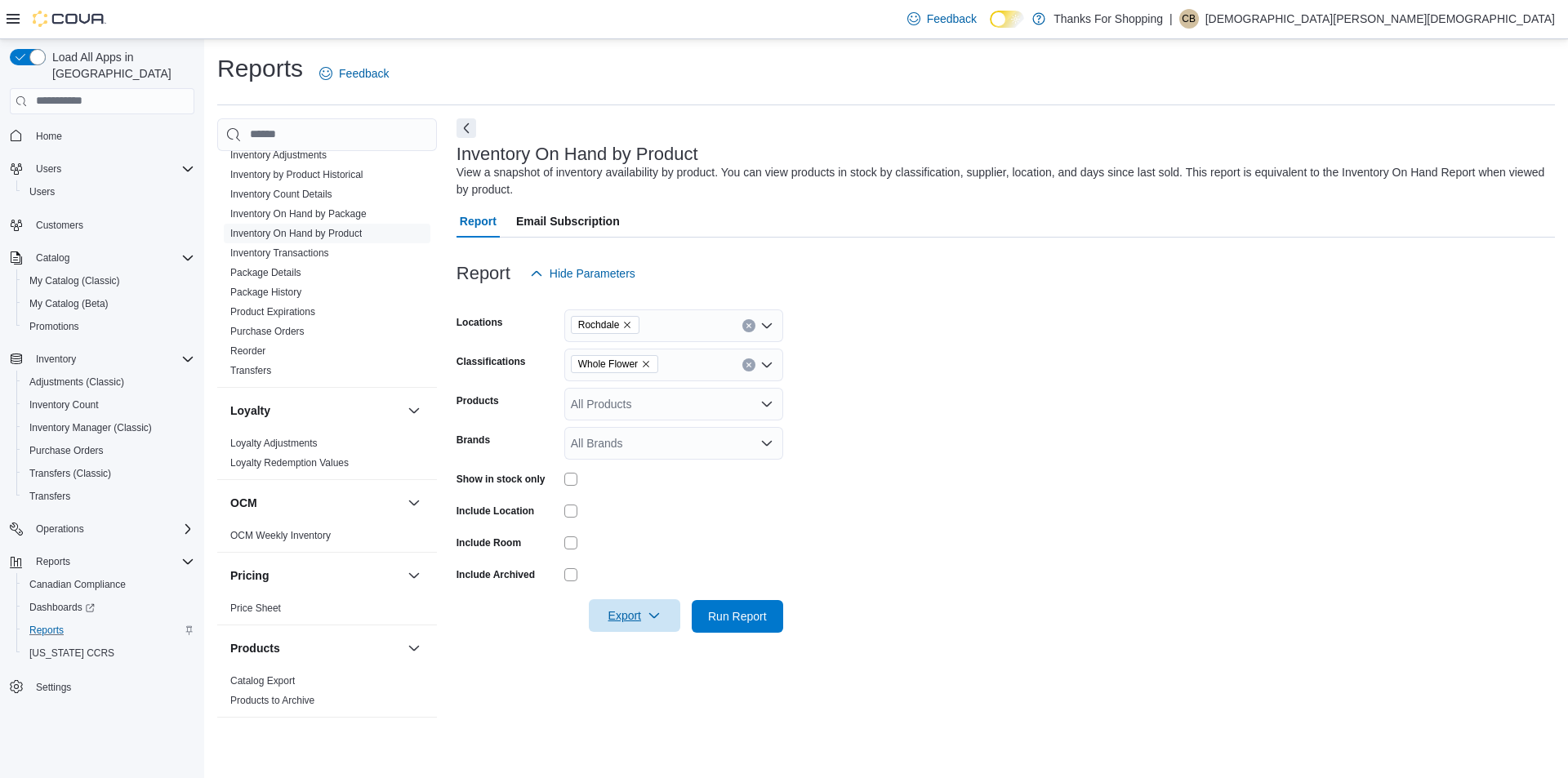
click at [632, 613] on span "Export" at bounding box center [634, 615] width 72 height 33
click at [643, 643] on span "Export to Excel" at bounding box center [636, 650] width 73 height 13
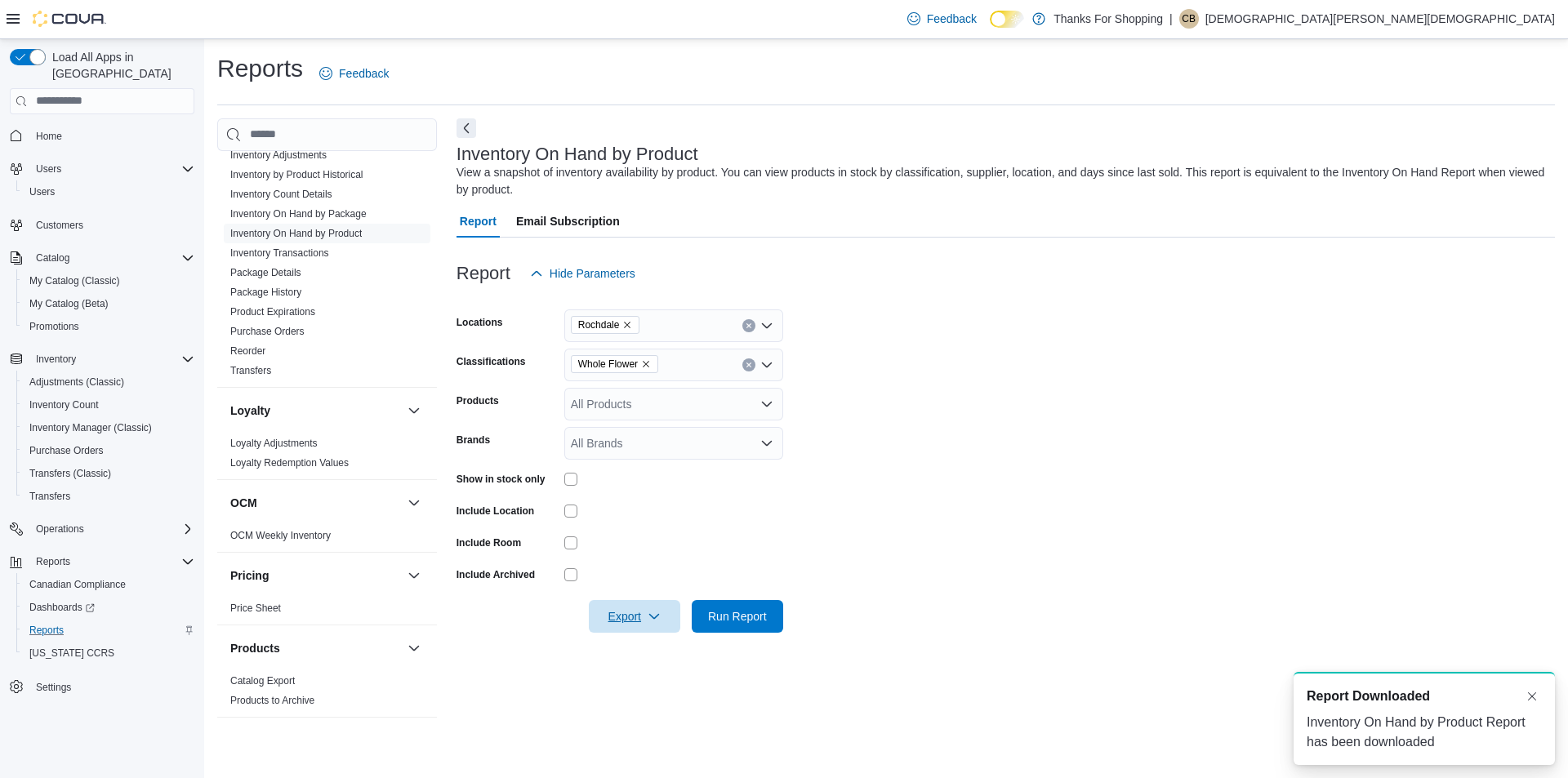
scroll to position [0, 0]
